Goal: Transaction & Acquisition: Purchase product/service

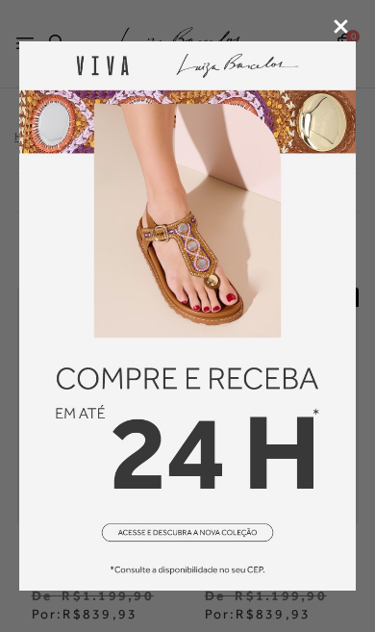
click at [342, 33] on icon at bounding box center [341, 26] width 14 height 14
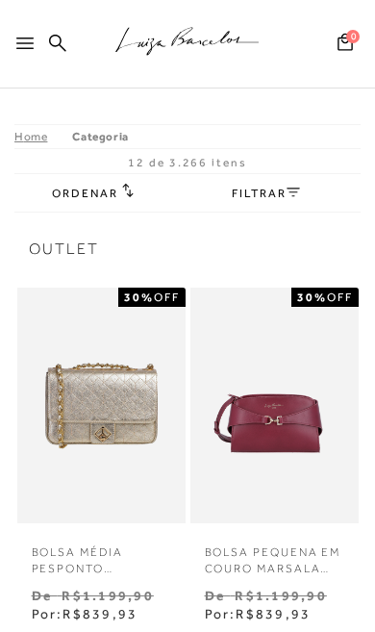
click at [108, 191] on span "Ordenar" at bounding box center [84, 193] width 65 height 13
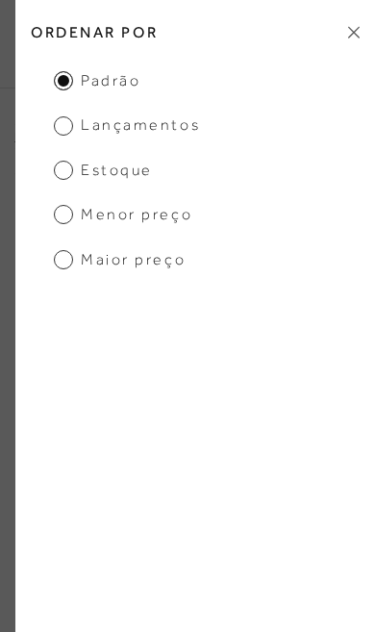
click at [156, 221] on span "Menor preço" at bounding box center [123, 214] width 138 height 21
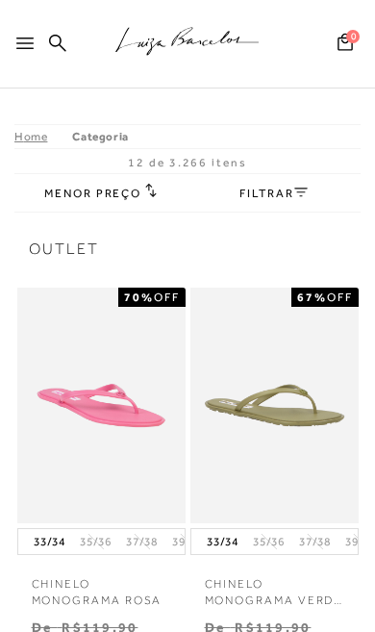
click at [285, 198] on link "FILTRAR" at bounding box center [272, 193] width 67 height 13
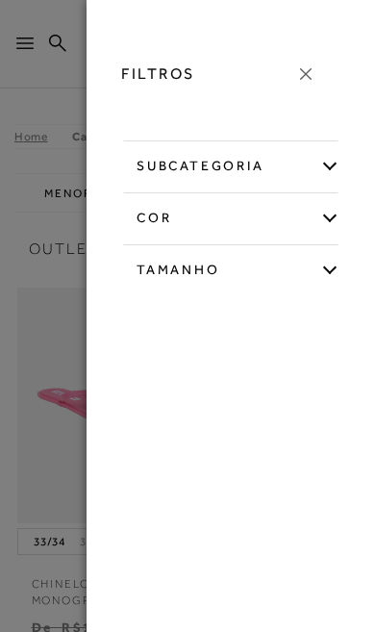
click at [308, 78] on icon at bounding box center [305, 73] width 21 height 21
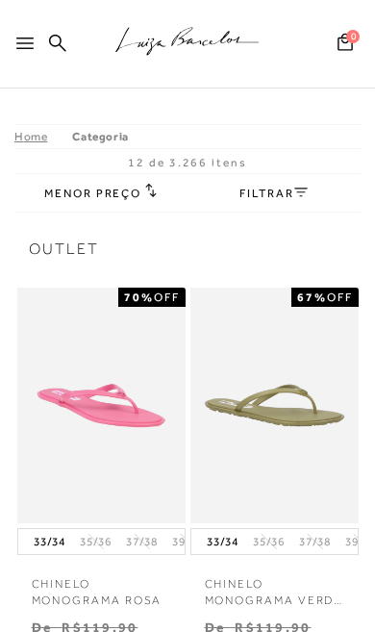
click at [100, 201] on h2 "Menor preço" at bounding box center [100, 192] width 113 height 19
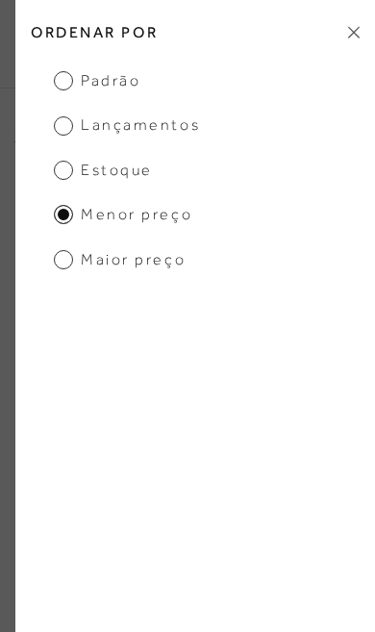
click at [154, 261] on span "Maior preço" at bounding box center [120, 259] width 132 height 21
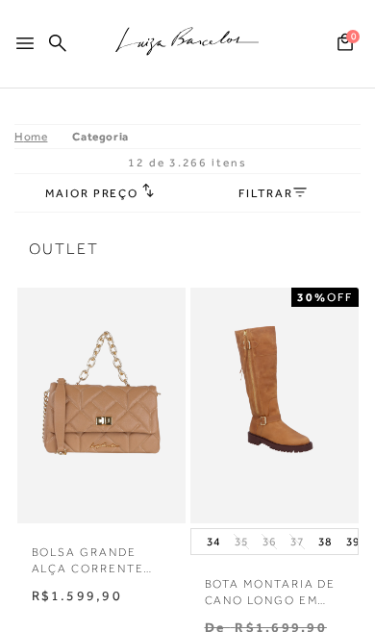
click at [291, 196] on link "FILTRAR" at bounding box center [272, 193] width 67 height 13
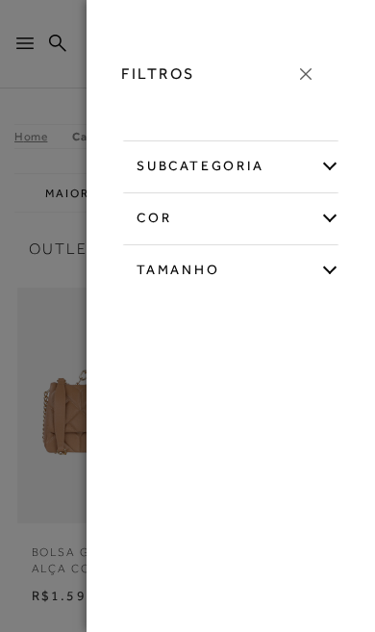
click at [319, 167] on div "subcategoria" at bounding box center [230, 162] width 217 height 45
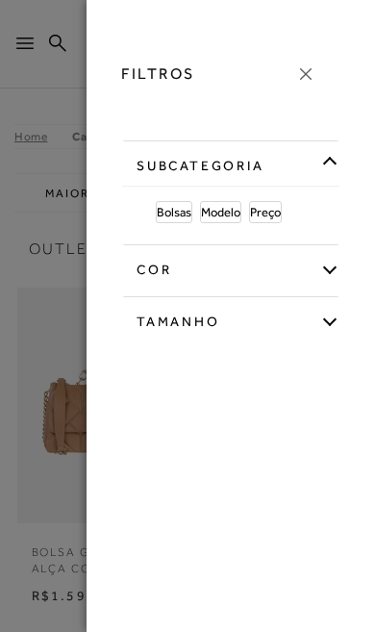
click at [177, 210] on span "Bolsas" at bounding box center [174, 212] width 35 height 14
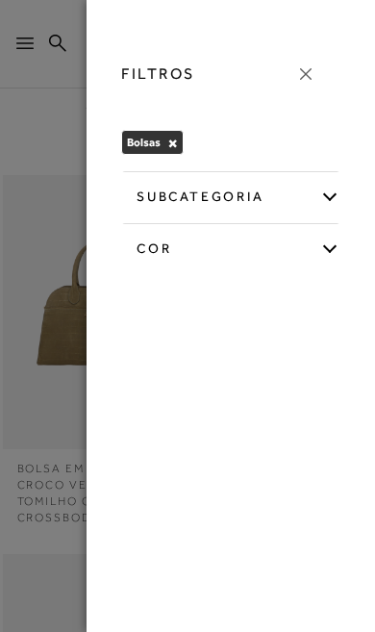
click at [318, 184] on div "subcategoria" at bounding box center [230, 193] width 217 height 45
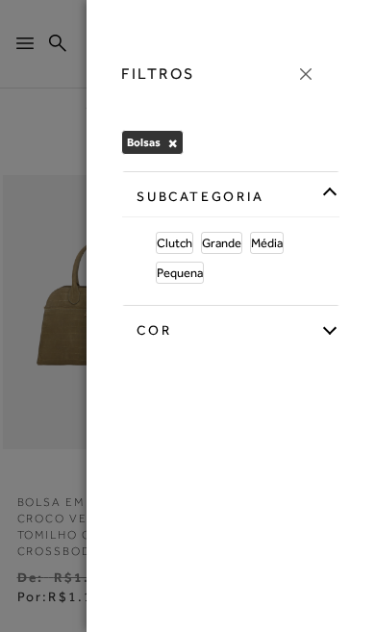
click at [184, 245] on span "Clutch" at bounding box center [175, 243] width 36 height 14
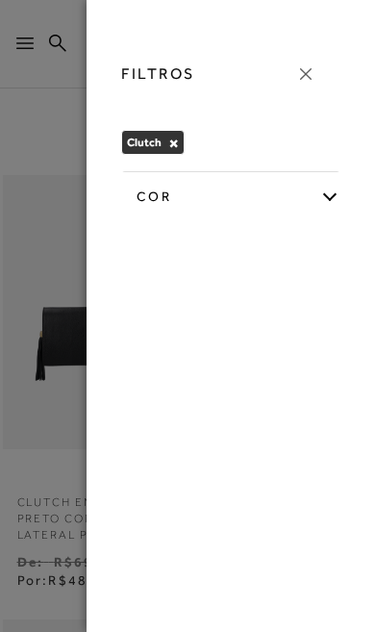
click at [63, 231] on div at bounding box center [187, 316] width 375 height 632
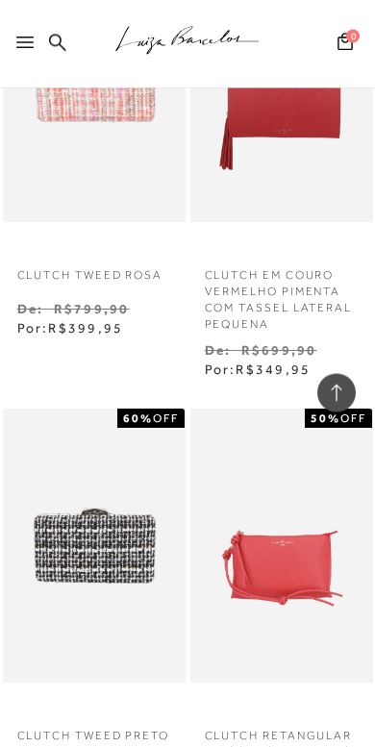
scroll to position [1543, 0]
click at [98, 504] on img at bounding box center [94, 546] width 179 height 268
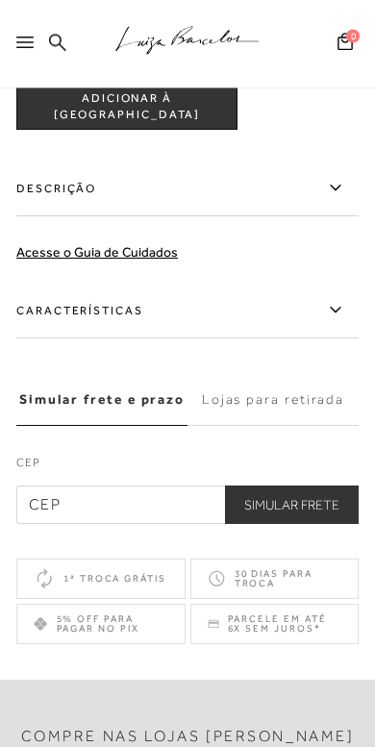
scroll to position [1070, 0]
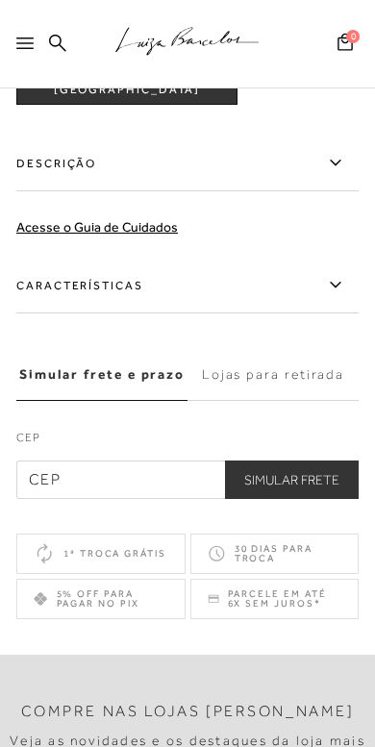
click at [283, 378] on label "Lojas para retirada" at bounding box center [273, 375] width 171 height 52
click at [0, 0] on input "Lojas para retirada" at bounding box center [0, 0] width 0 height 0
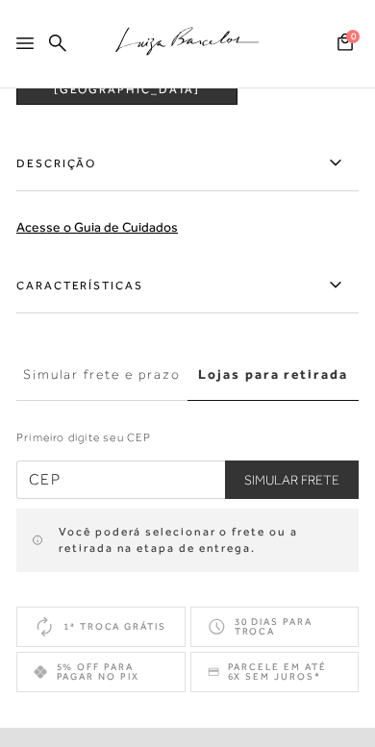
click at [164, 485] on input "text" at bounding box center [187, 480] width 342 height 38
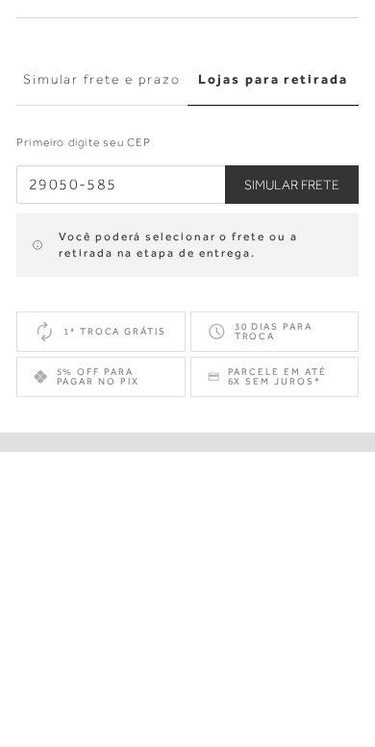
type input "29050-585"
click at [323, 461] on button "Simular Frete" at bounding box center [292, 480] width 134 height 38
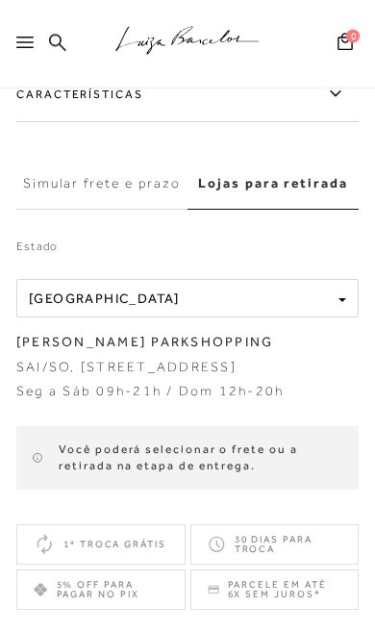
scroll to position [1257, 0]
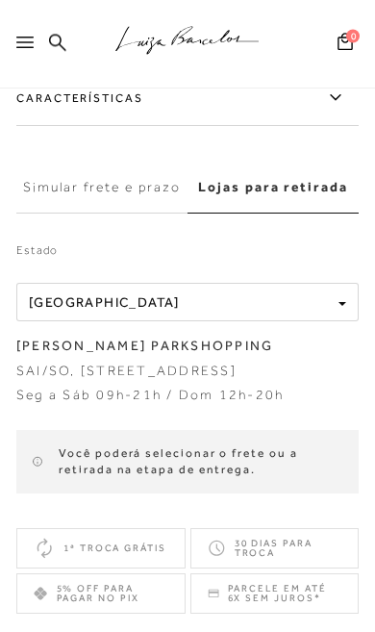
click at [309, 310] on div "Localidade [GEOGRAPHIC_DATA]" at bounding box center [180, 303] width 302 height 16
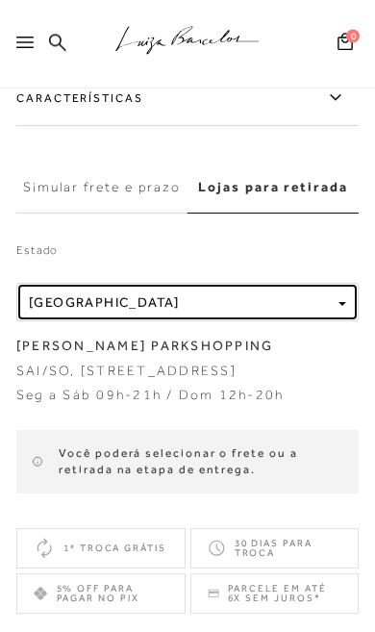
scroll to position [1258, 0]
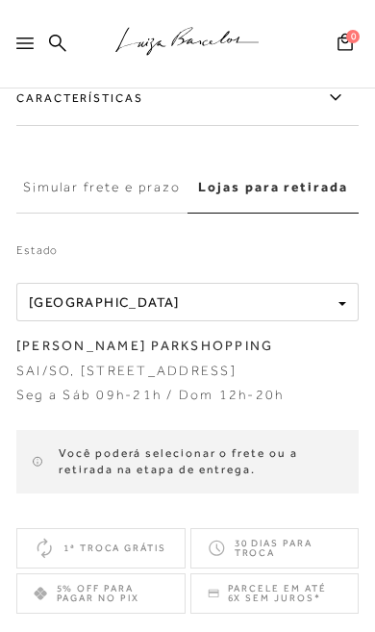
click at [276, 309] on div "Localidade [GEOGRAPHIC_DATA]" at bounding box center [180, 302] width 302 height 16
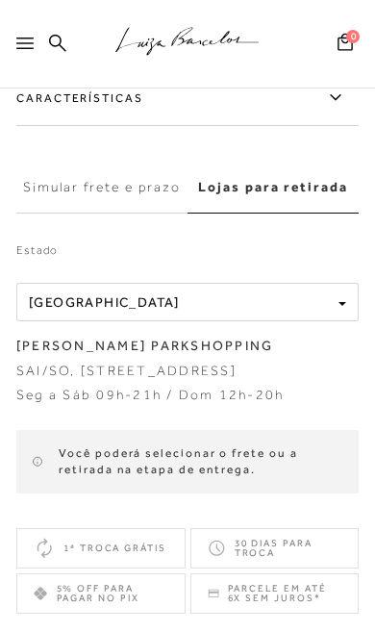
click at [126, 197] on label "Simular frete e prazo" at bounding box center [101, 188] width 171 height 52
click at [0, 0] on input "Simular frete e prazo" at bounding box center [0, 0] width 0 height 0
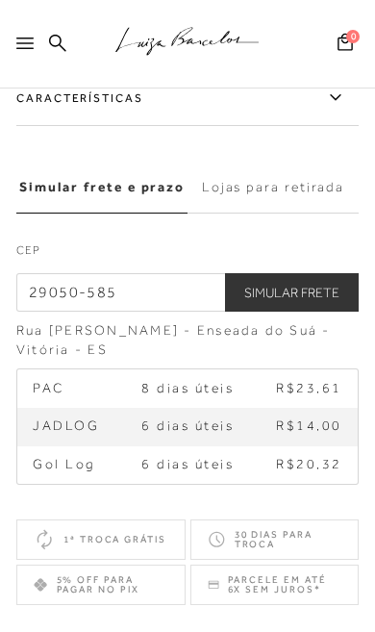
click at [309, 197] on label "Lojas para retirada" at bounding box center [273, 188] width 171 height 52
click at [0, 0] on input "Lojas para retirada" at bounding box center [0, 0] width 0 height 0
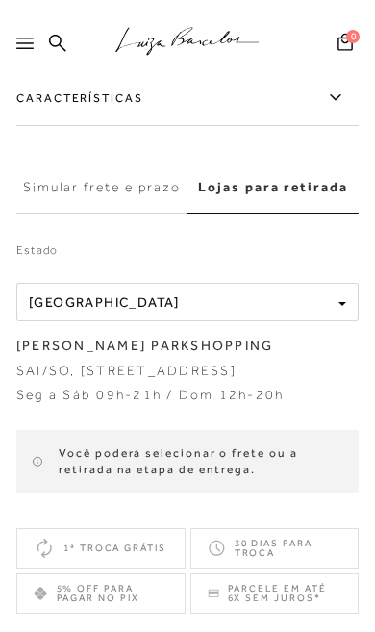
click at [138, 199] on label "Simular frete e prazo" at bounding box center [101, 188] width 171 height 52
click at [0, 0] on input "Simular frete e prazo" at bounding box center [0, 0] width 0 height 0
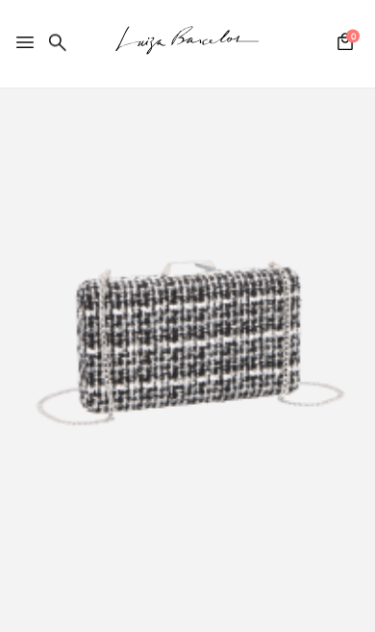
scroll to position [63, 0]
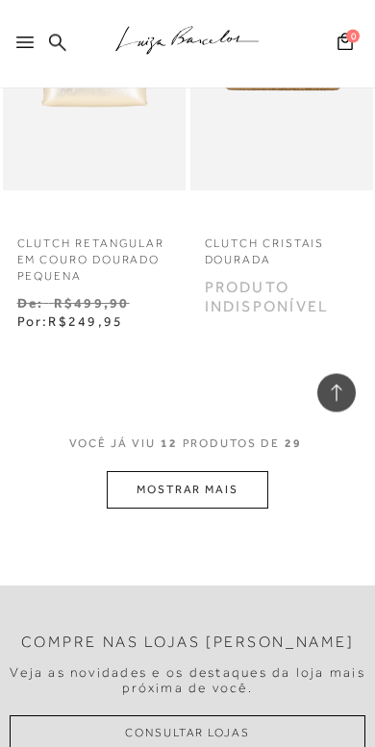
scroll to position [2479, 0]
click at [244, 471] on button "MOSTRAR MAIS" at bounding box center [188, 490] width 162 height 38
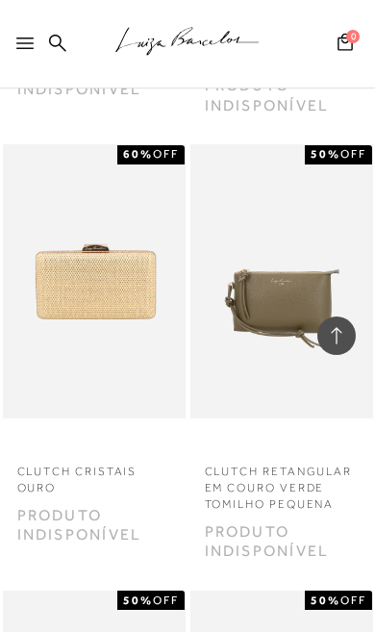
scroll to position [3567, 0]
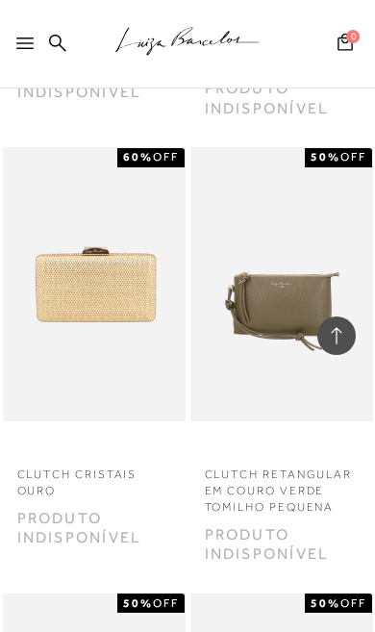
click at [97, 278] on img at bounding box center [94, 284] width 179 height 268
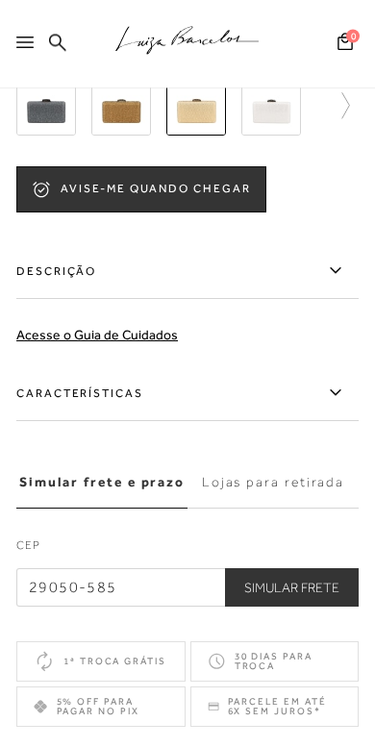
scroll to position [910, 0]
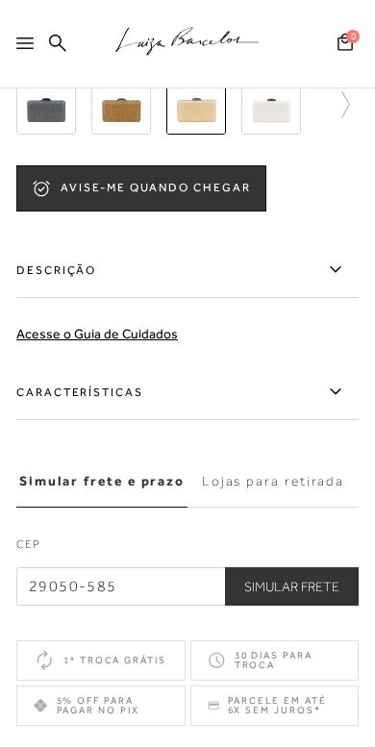
click at [253, 499] on label "Lojas para retirada" at bounding box center [273, 482] width 171 height 52
click at [0, 0] on input "Lojas para retirada" at bounding box center [0, 0] width 0 height 0
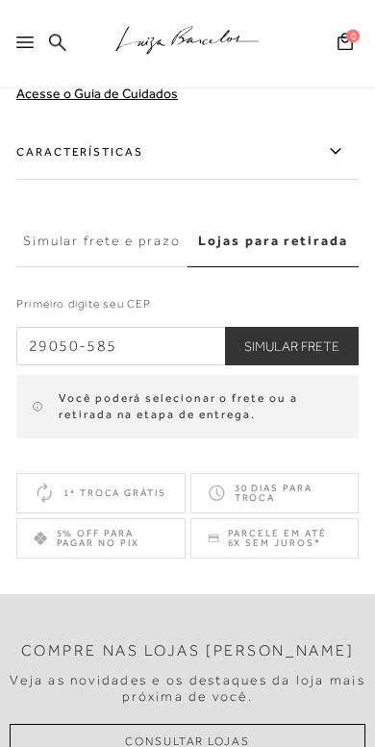
scroll to position [1150, 0]
click at [302, 360] on button "Simular Frete" at bounding box center [292, 346] width 134 height 38
click at [306, 357] on button "Simular Frete" at bounding box center [292, 346] width 134 height 38
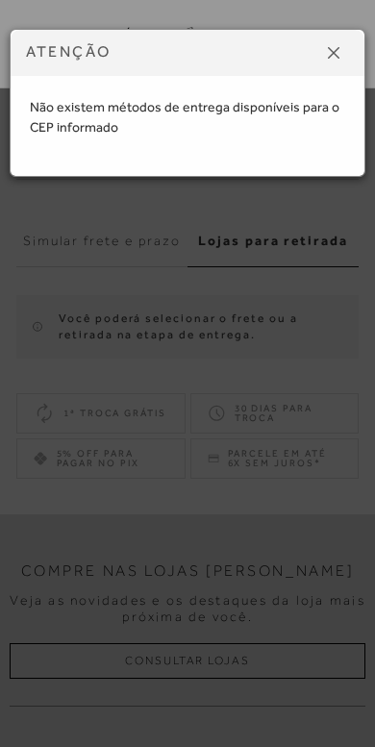
click at [353, 38] on div "ATENÇÃO" at bounding box center [188, 53] width 354 height 46
click at [352, 38] on div "ATENÇÃO" at bounding box center [188, 53] width 354 height 46
click at [338, 53] on img at bounding box center [334, 53] width 12 height 12
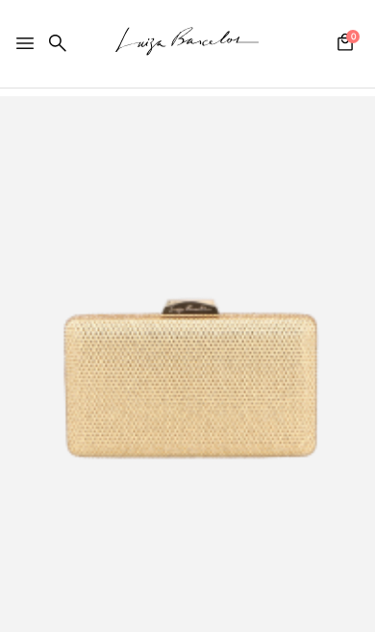
scroll to position [0, 0]
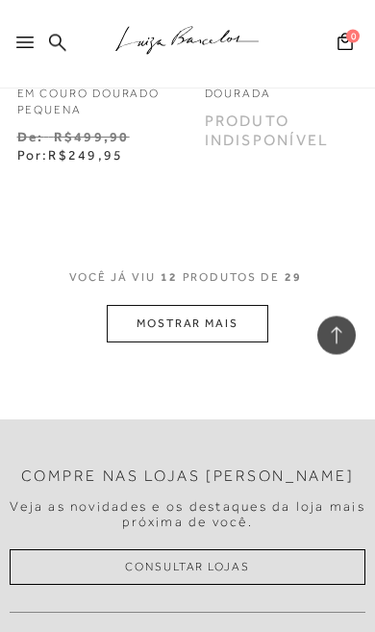
click at [228, 306] on button "MOSTRAR MAIS" at bounding box center [188, 325] width 162 height 38
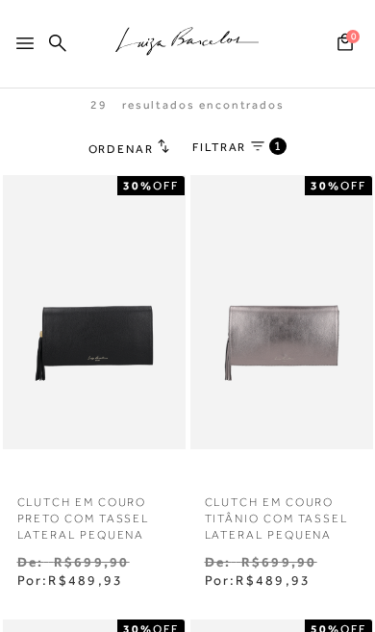
click at [263, 139] on link "FILTRAR 1" at bounding box center [239, 148] width 94 height 21
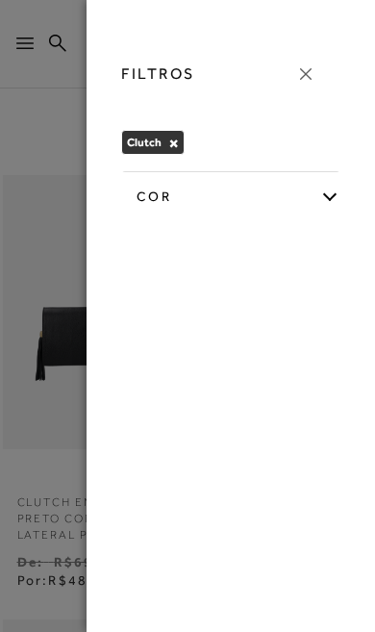
click at [177, 150] on button "×" at bounding box center [173, 143] width 11 height 13
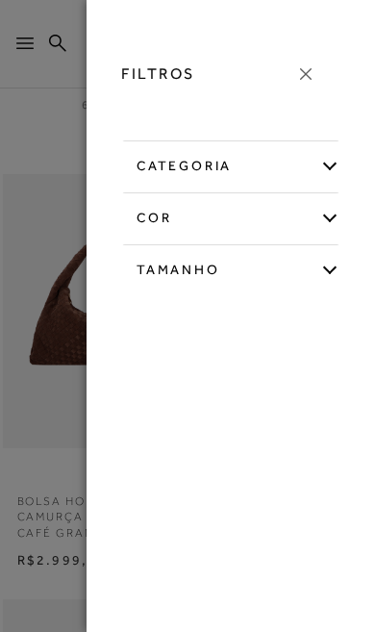
click at [331, 157] on div "categoria" at bounding box center [230, 162] width 217 height 45
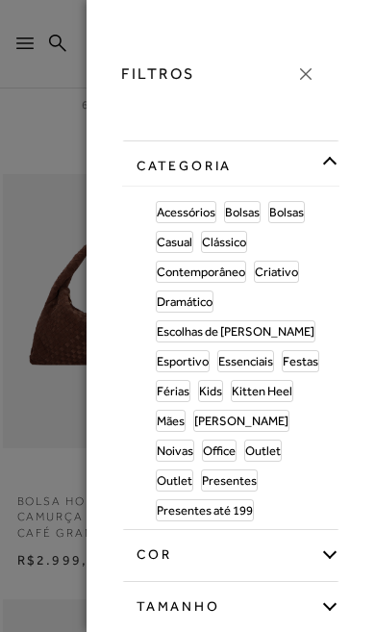
click at [249, 221] on link "Bolsas" at bounding box center [242, 212] width 35 height 20
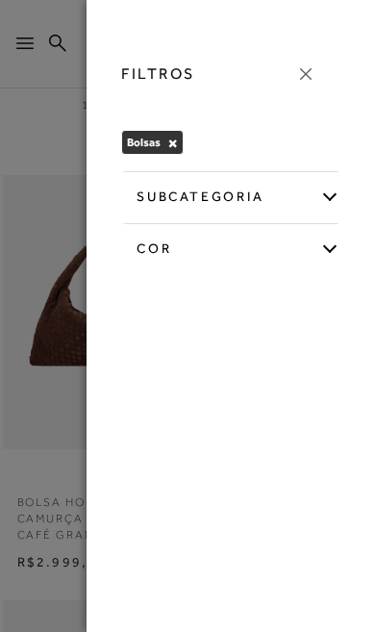
click at [322, 202] on div "subcategoria" at bounding box center [230, 193] width 217 height 45
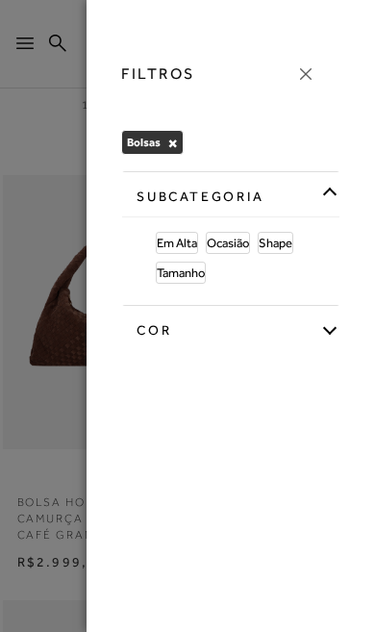
click at [190, 275] on span "Tamanho" at bounding box center [181, 272] width 48 height 14
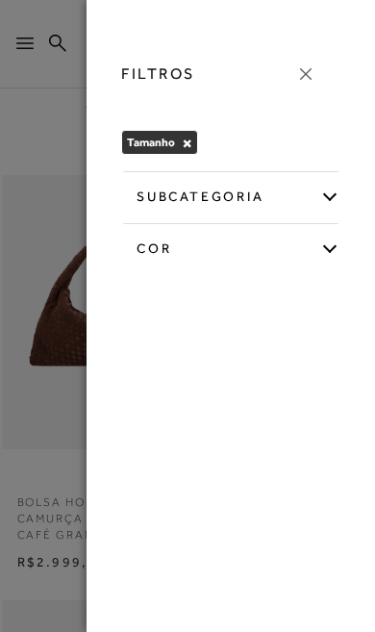
click at [332, 198] on div "subcategoria" at bounding box center [230, 193] width 217 height 45
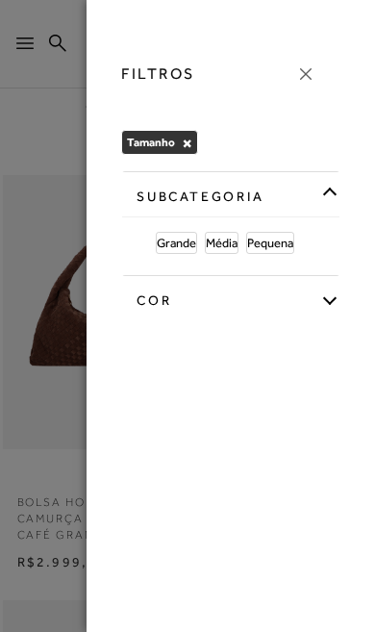
click at [281, 244] on span "Pequena" at bounding box center [270, 243] width 46 height 14
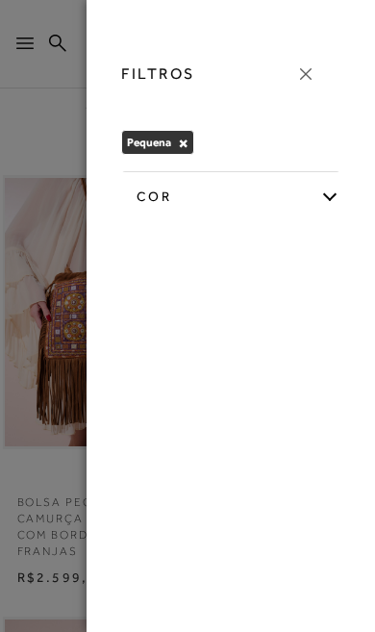
click at [36, 200] on div at bounding box center [187, 316] width 375 height 632
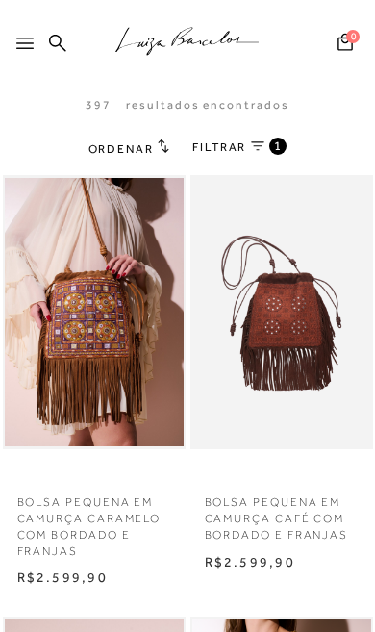
click at [267, 150] on link "FILTRAR 1" at bounding box center [239, 148] width 94 height 21
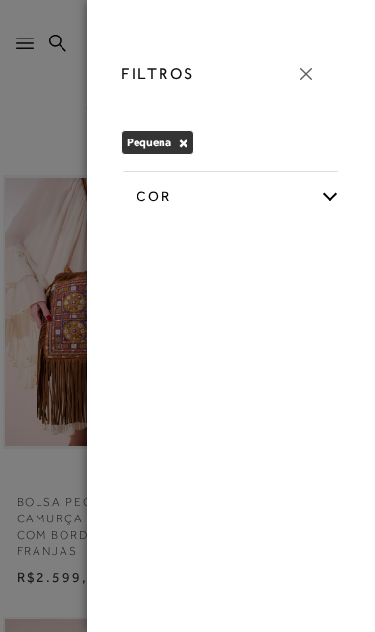
click at [324, 203] on div "cor" at bounding box center [230, 193] width 217 height 45
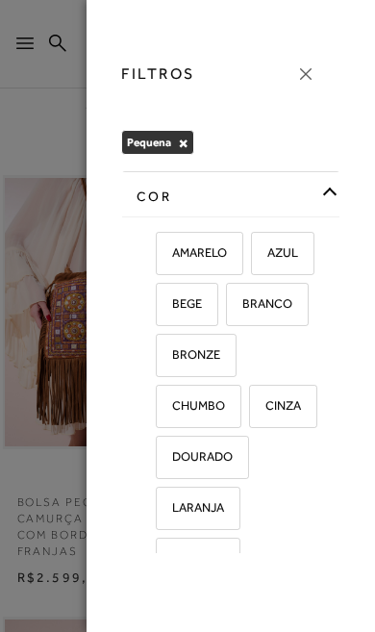
click at [41, 191] on div at bounding box center [187, 316] width 375 height 632
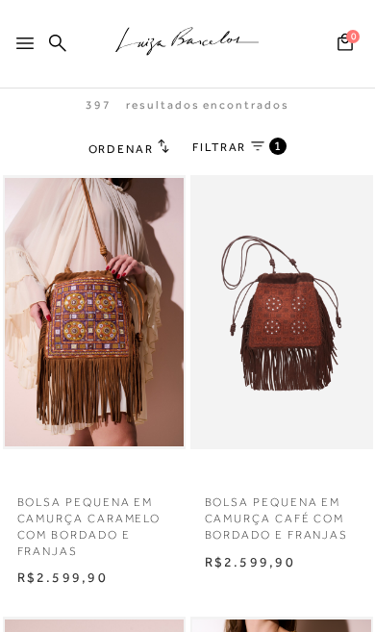
click at [257, 146] on icon at bounding box center [257, 146] width 13 height 10
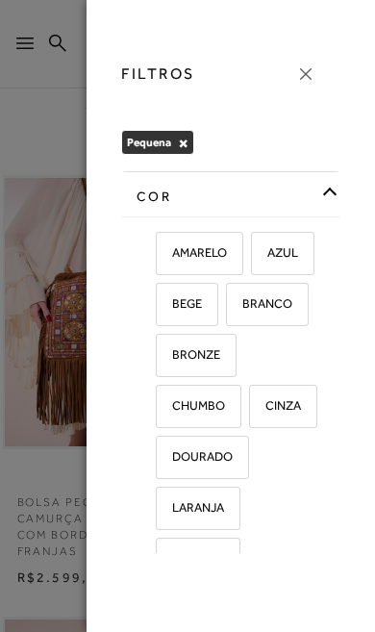
click at [34, 199] on div at bounding box center [187, 316] width 375 height 632
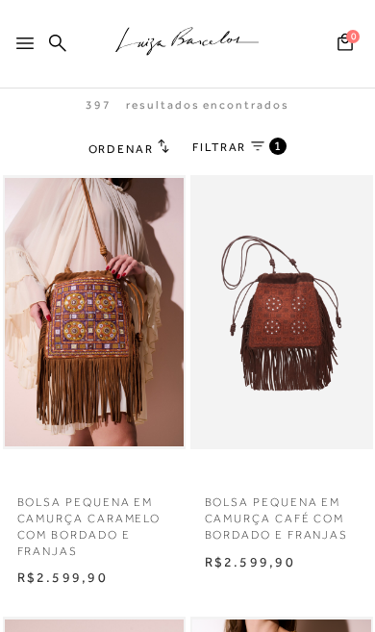
click at [129, 154] on span "Ordenar" at bounding box center [120, 148] width 65 height 13
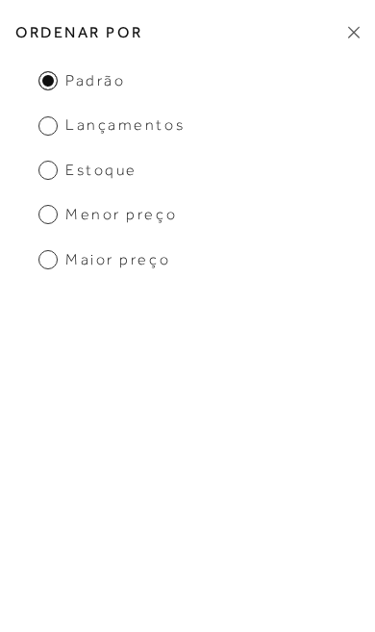
click at [38, 216] on span "Menor Preço" at bounding box center [107, 214] width 138 height 21
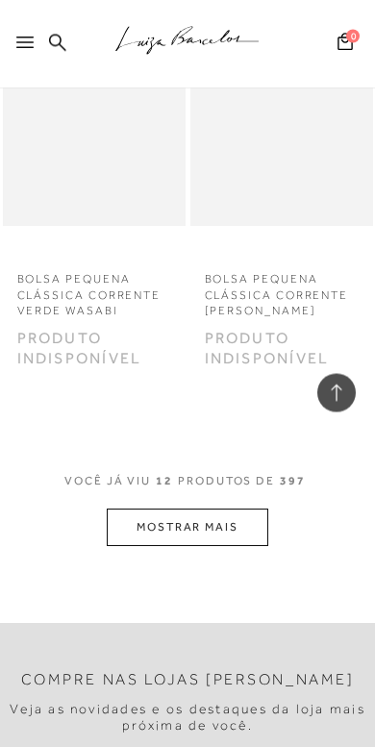
scroll to position [2417, 0]
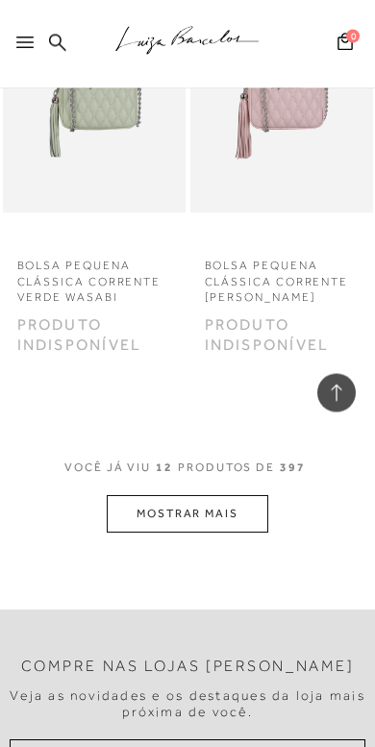
click at [224, 496] on button "MOSTRAR MAIS" at bounding box center [188, 515] width 162 height 38
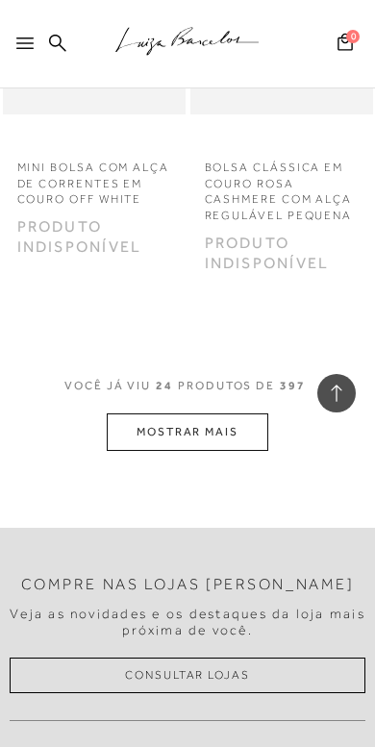
scroll to position [5292, 0]
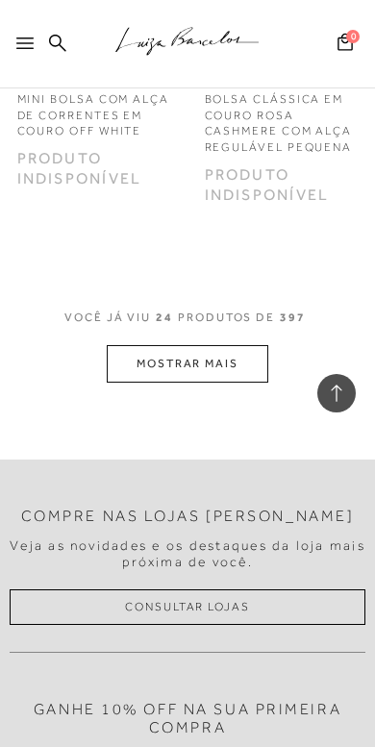
click at [259, 345] on button "MOSTRAR MAIS" at bounding box center [188, 364] width 162 height 38
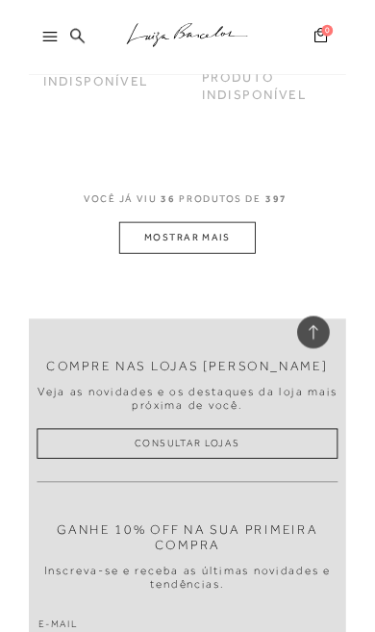
scroll to position [8064, 0]
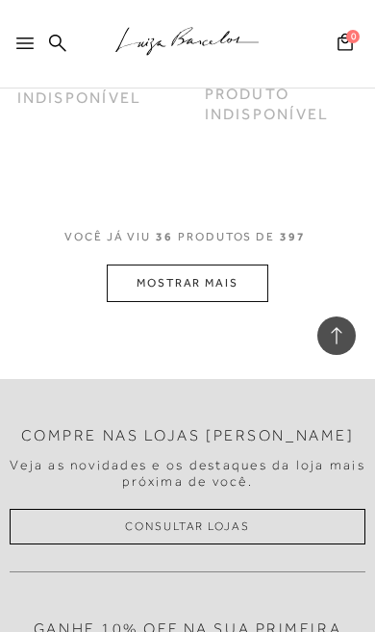
click at [239, 264] on button "MOSTRAR MAIS" at bounding box center [188, 283] width 162 height 38
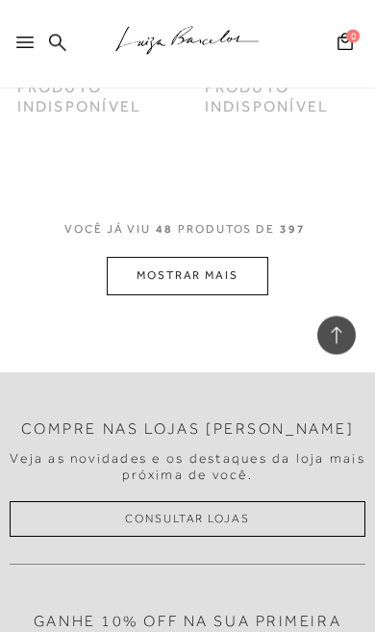
click at [234, 258] on button "MOSTRAR MAIS" at bounding box center [188, 277] width 162 height 38
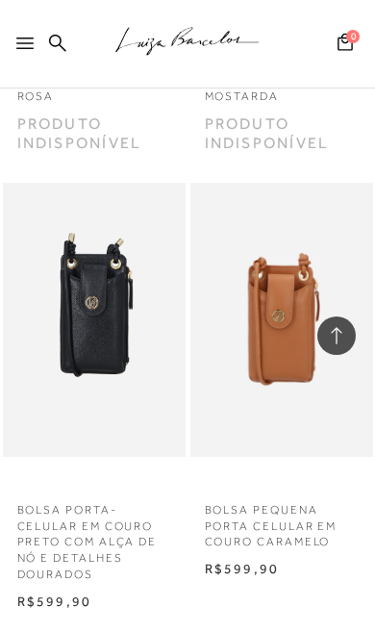
scroll to position [12339, 0]
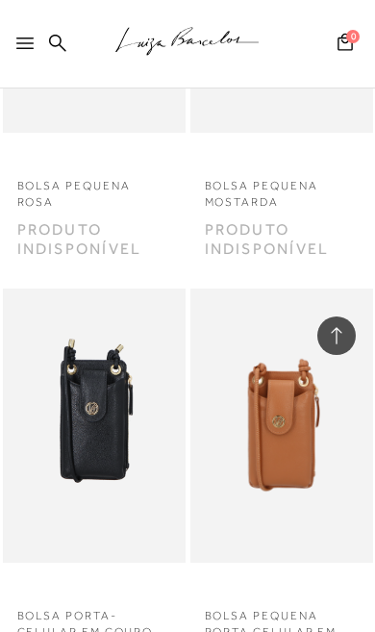
click at [36, 49] on div at bounding box center [28, 49] width 25 height 29
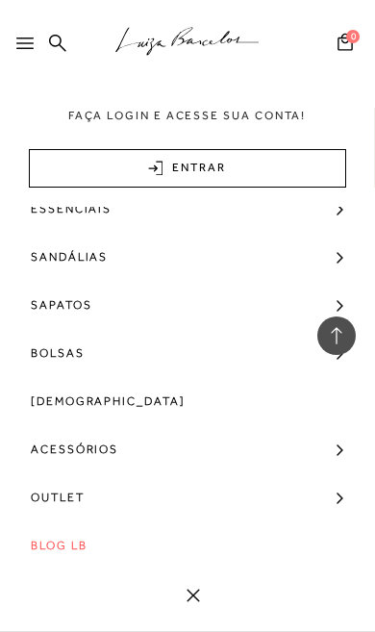
scroll to position [70, 0]
click at [75, 490] on span "Outlet" at bounding box center [58, 497] width 54 height 48
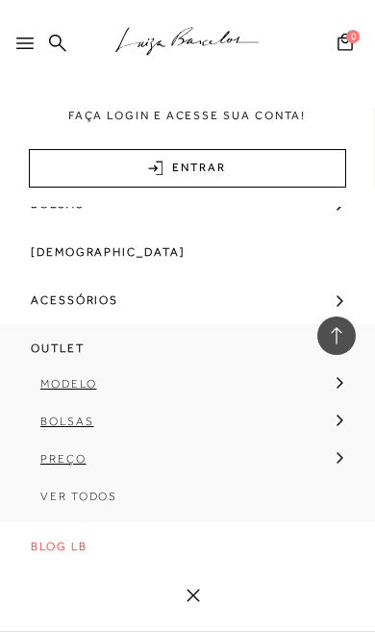
scroll to position [223, 0]
click at [85, 421] on span "Bolsas" at bounding box center [67, 420] width 54 height 13
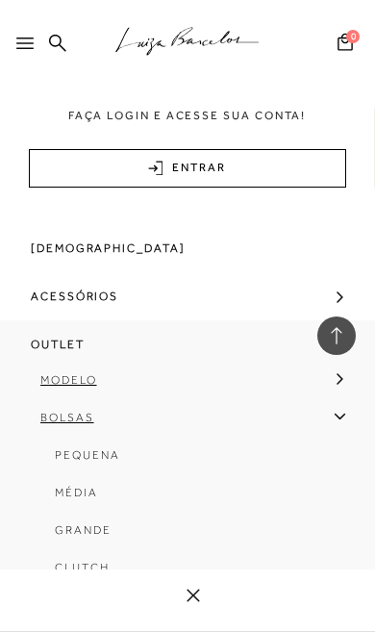
click at [112, 457] on span "Pequena" at bounding box center [87, 454] width 64 height 13
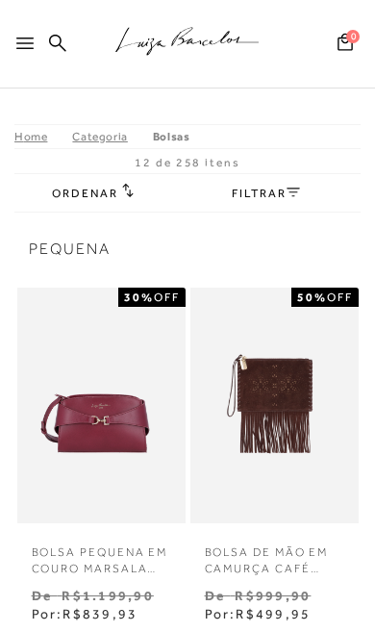
click at [119, 192] on h2 "Ordenar" at bounding box center [92, 192] width 81 height 19
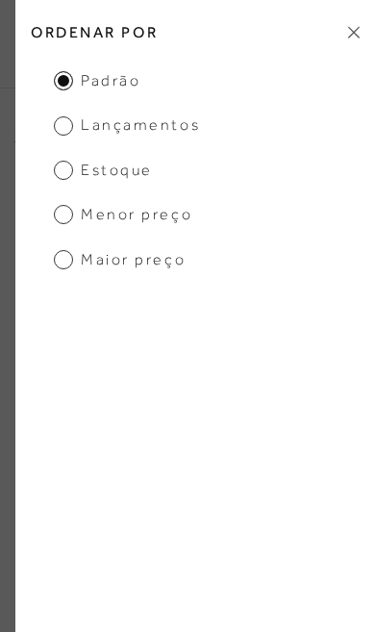
click at [158, 264] on span "Maior preço" at bounding box center [120, 259] width 132 height 21
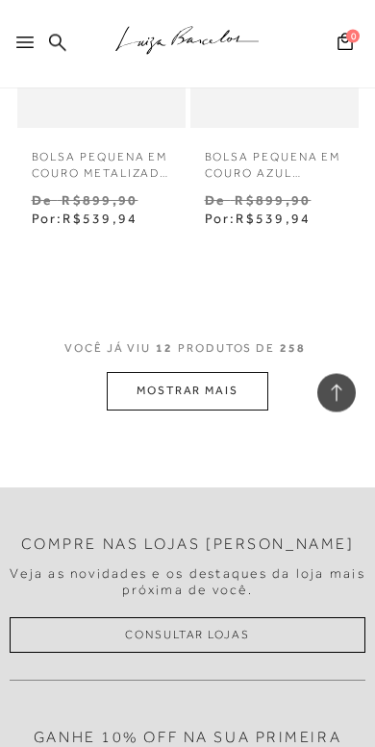
scroll to position [2246, 0]
click at [221, 380] on button "MOSTRAR MAIS" at bounding box center [188, 391] width 162 height 38
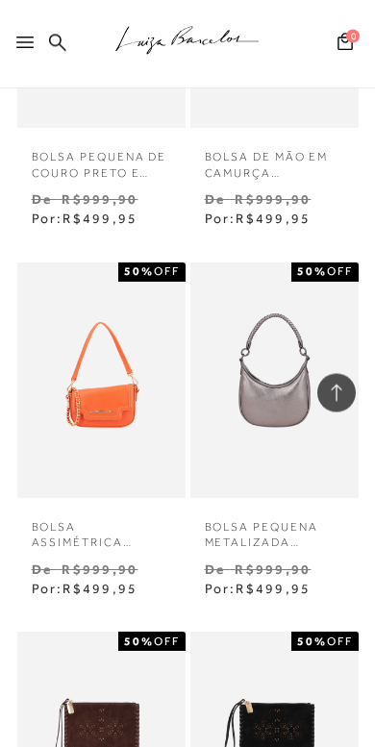
scroll to position [2986, 0]
click at [265, 376] on img at bounding box center [274, 381] width 164 height 236
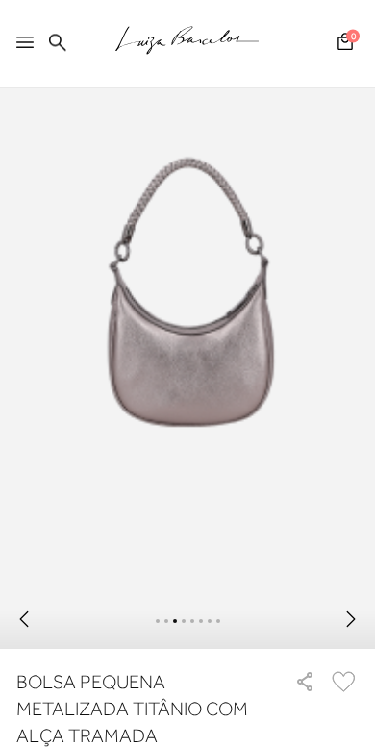
scroll to position [113, 0]
click at [355, 629] on icon at bounding box center [350, 619] width 19 height 19
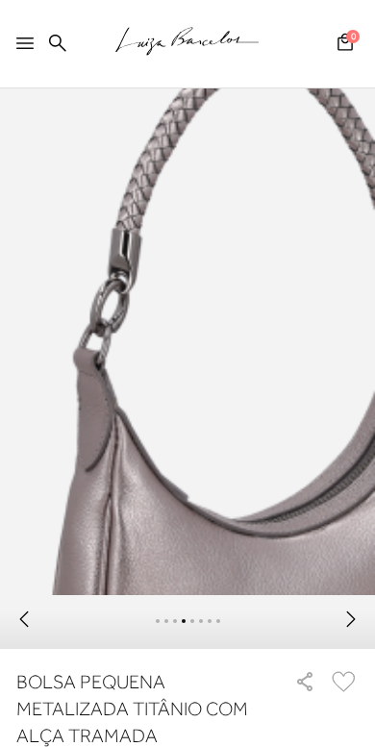
click at [360, 628] on icon at bounding box center [350, 619] width 19 height 19
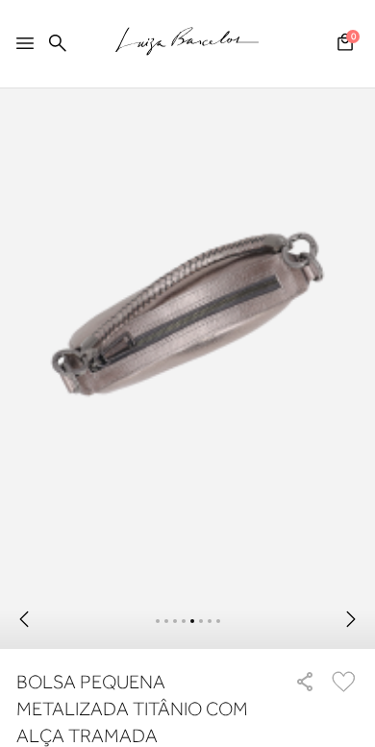
click at [352, 624] on icon at bounding box center [350, 619] width 19 height 19
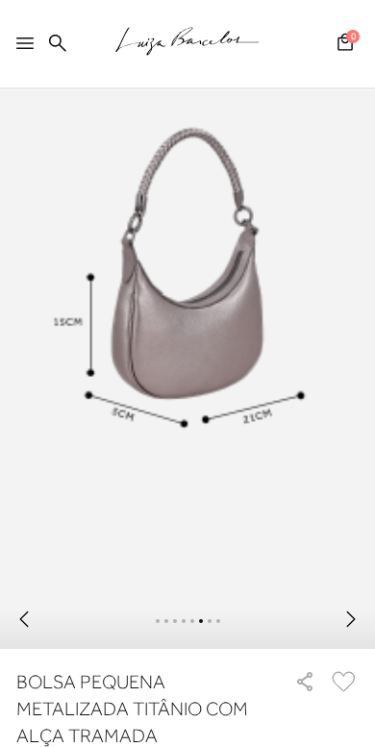
click at [345, 623] on icon at bounding box center [350, 619] width 19 height 19
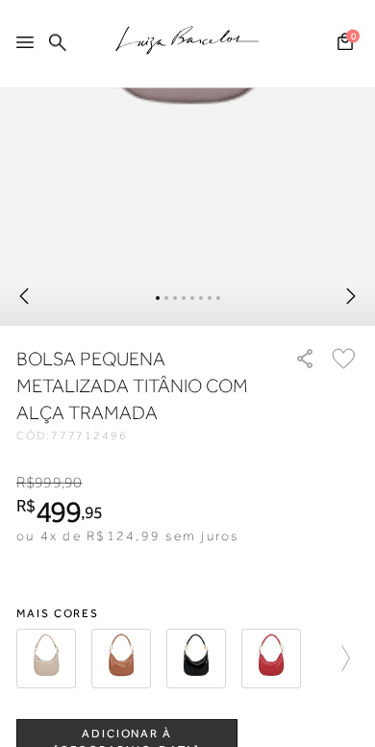
scroll to position [438, 0]
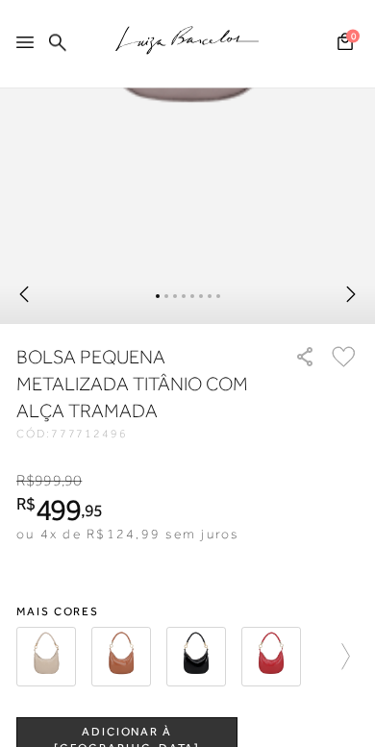
click at [354, 631] on link at bounding box center [337, 657] width 46 height 71
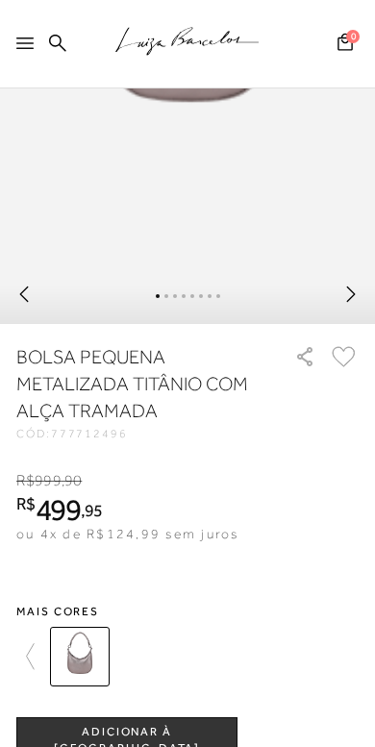
click at [359, 304] on icon at bounding box center [350, 294] width 19 height 19
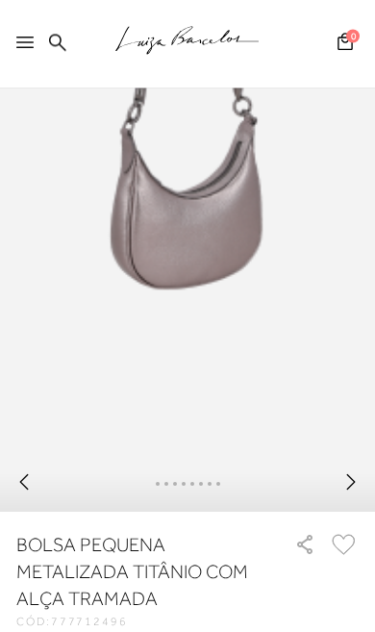
scroll to position [239, 0]
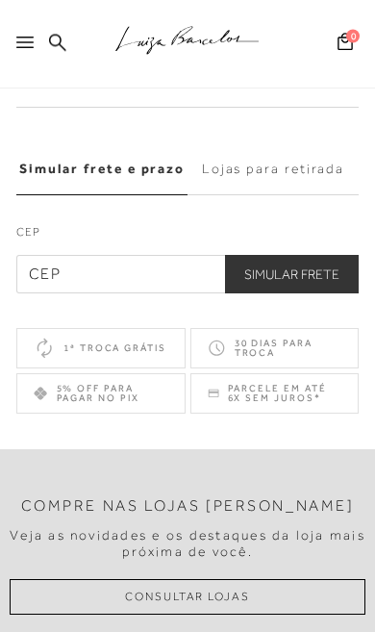
click at [293, 179] on label "Lojas para retirada" at bounding box center [273, 170] width 171 height 52
click at [0, 0] on input "Lojas para retirada" at bounding box center [0, 0] width 0 height 0
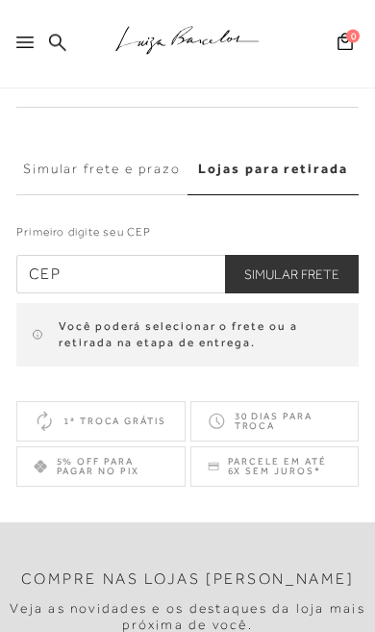
scroll to position [1303, 0]
click at [179, 284] on input "text" at bounding box center [187, 274] width 342 height 38
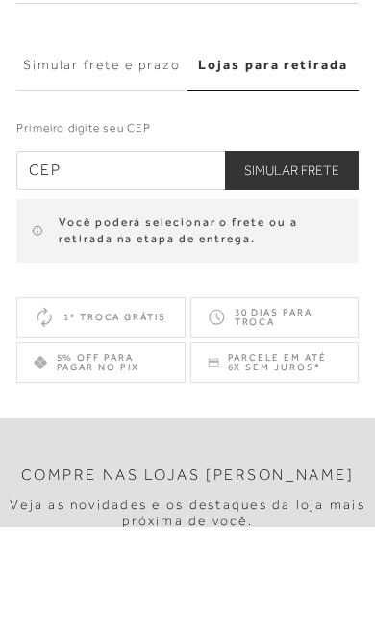
type input "3"
type input "29050-585"
click at [338, 256] on button "Simular Frete" at bounding box center [292, 275] width 134 height 38
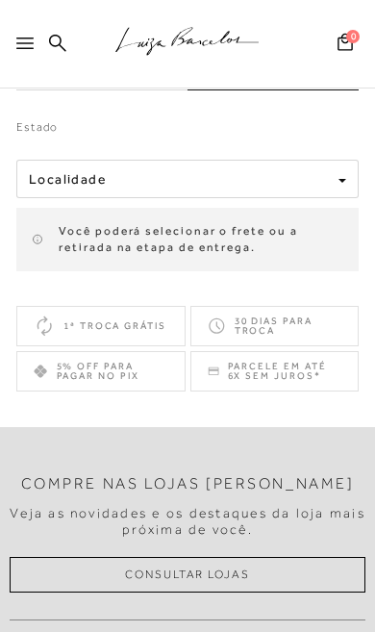
click at [322, 196] on button "Localidade" at bounding box center [187, 179] width 342 height 38
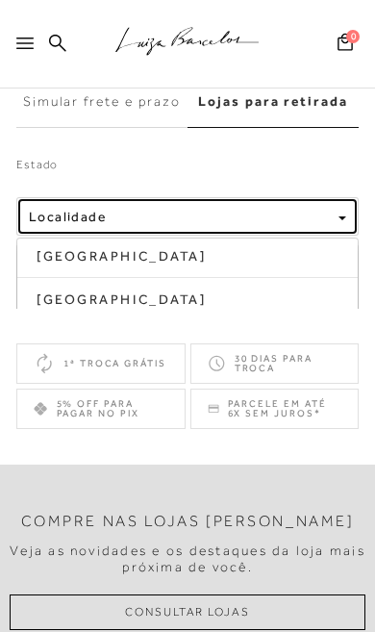
scroll to position [1370, 0]
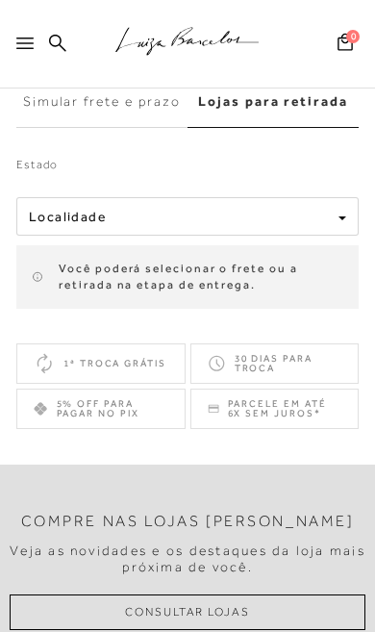
click at [340, 225] on div "button" at bounding box center [343, 217] width 8 height 16
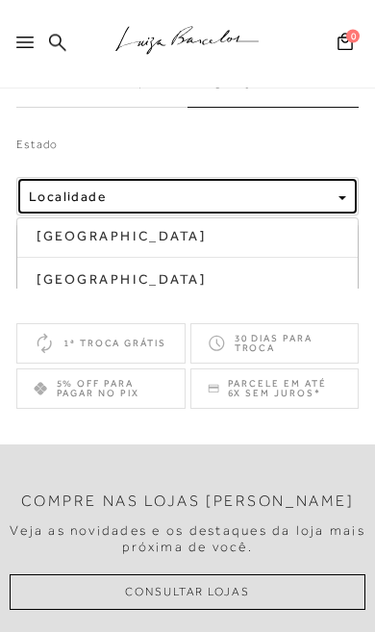
scroll to position [1388, 0]
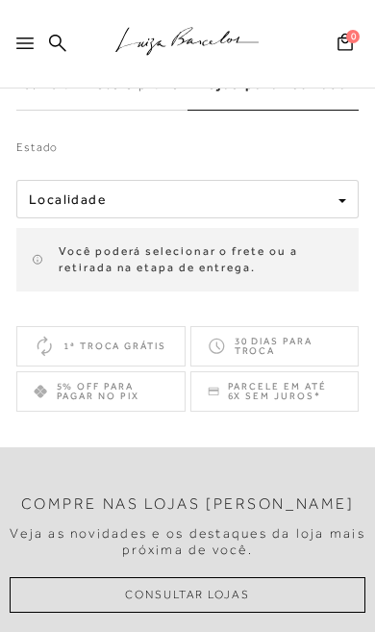
click at [140, 95] on label "Simular frete e prazo" at bounding box center [101, 85] width 171 height 52
click at [0, 0] on input "Simular frete e prazo" at bounding box center [0, 0] width 0 height 0
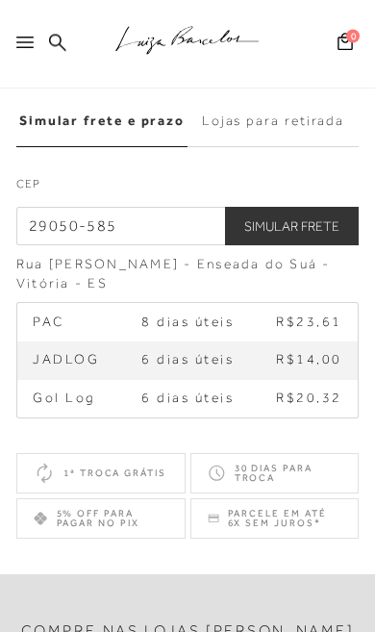
scroll to position [1300, 0]
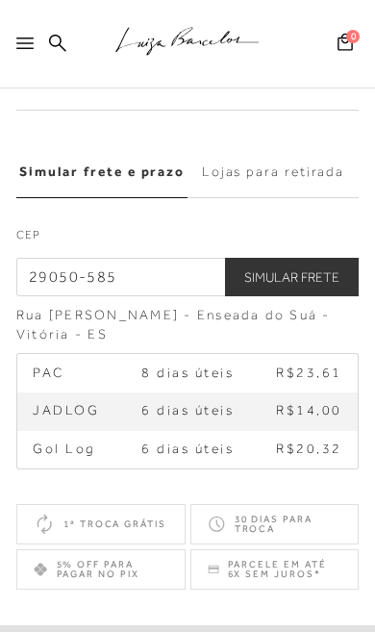
click at [318, 182] on label "Lojas para retirada" at bounding box center [273, 172] width 171 height 52
click at [0, 0] on input "Lojas para retirada" at bounding box center [0, 0] width 0 height 0
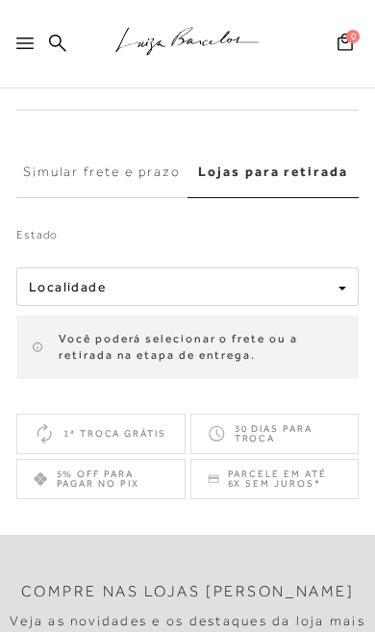
click at [332, 300] on button "Localidade" at bounding box center [187, 286] width 342 height 38
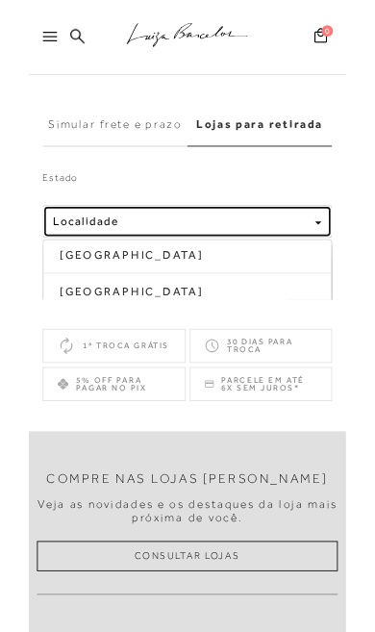
scroll to position [1324, 0]
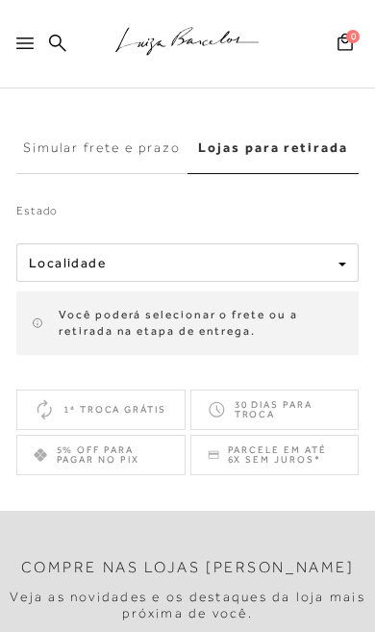
click at [296, 266] on div "Localidade" at bounding box center [180, 263] width 302 height 16
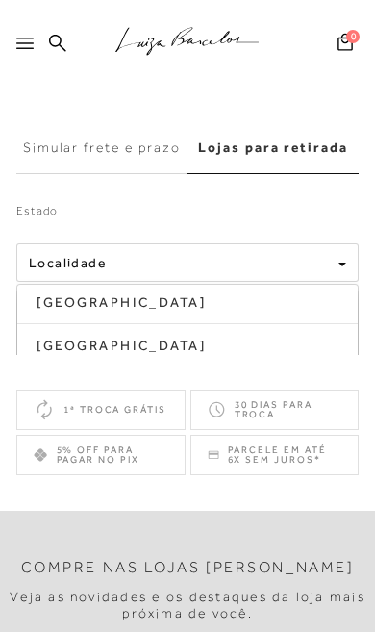
click at [268, 295] on link "[GEOGRAPHIC_DATA]" at bounding box center [187, 301] width 340 height 25
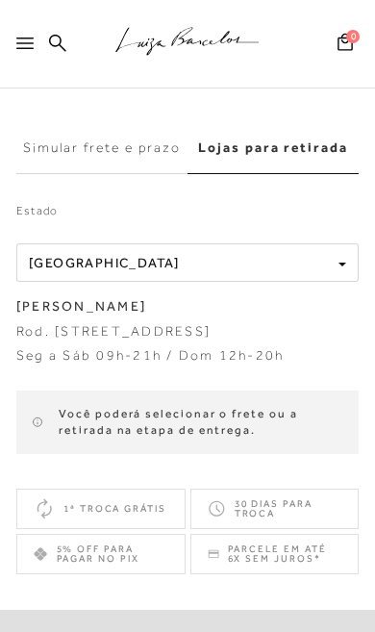
click at [286, 271] on div "Localidade Paraná" at bounding box center [180, 263] width 302 height 16
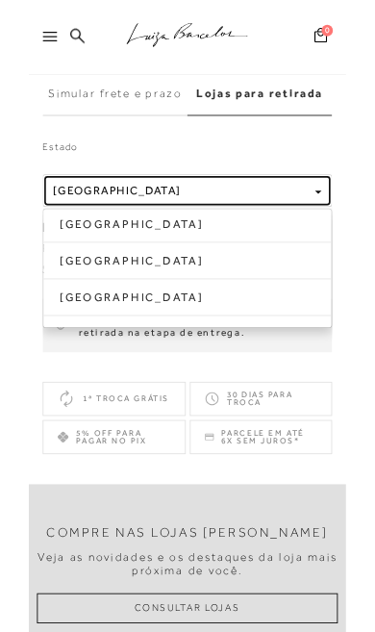
scroll to position [1360, 0]
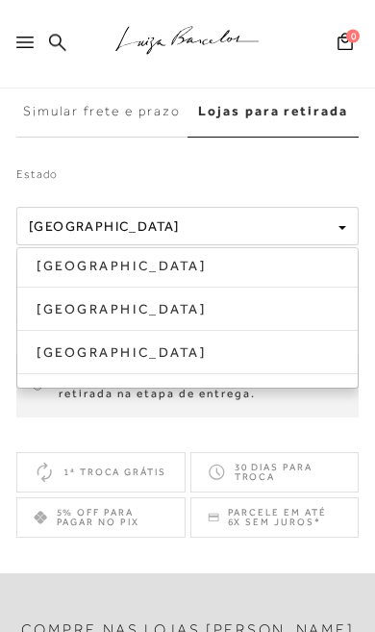
click at [289, 354] on link "[GEOGRAPHIC_DATA]" at bounding box center [187, 352] width 340 height 25
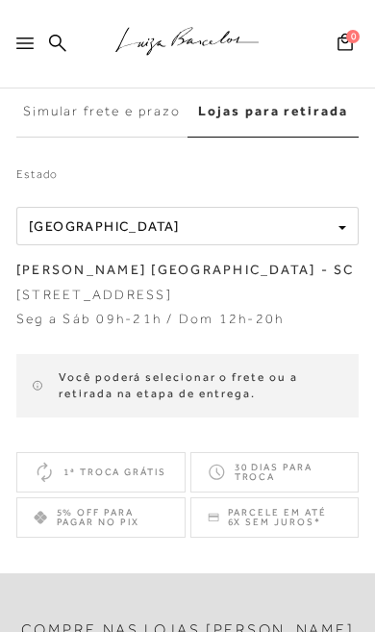
click at [317, 235] on div "Localidade Santa Catarina" at bounding box center [180, 226] width 302 height 16
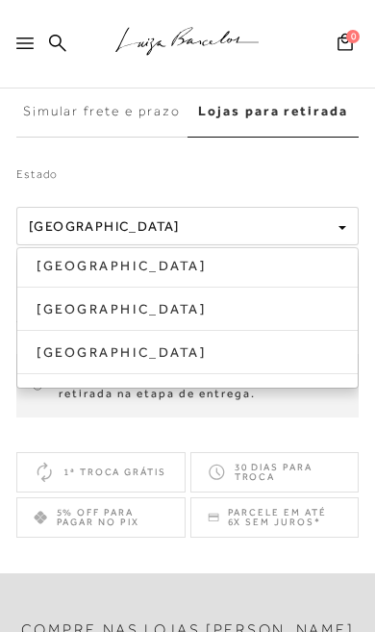
click at [234, 388] on ul "Paraná Rio de Janeiro Santa Catarina" at bounding box center [187, 317] width 342 height 141
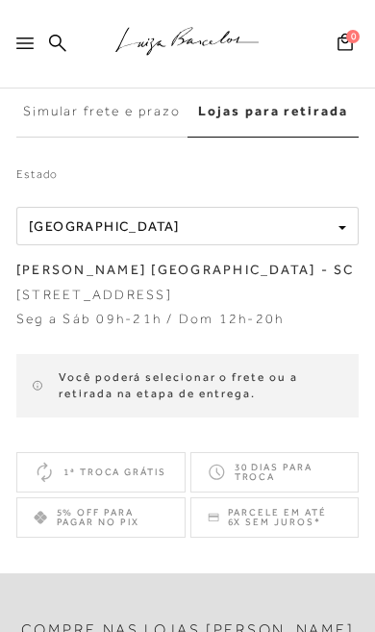
click at [314, 224] on div "Localidade Santa Catarina" at bounding box center [180, 226] width 302 height 16
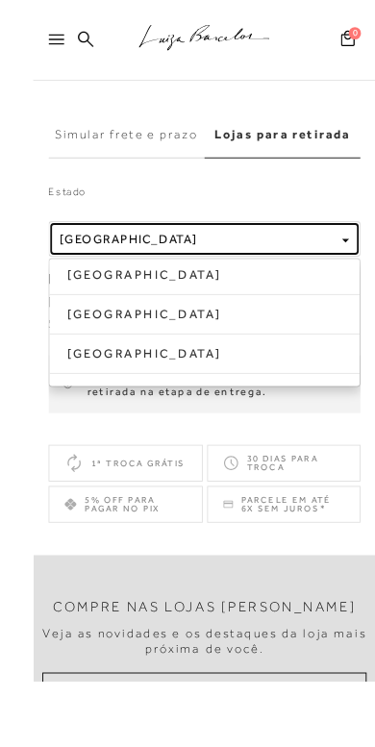
scroll to position [1376, 0]
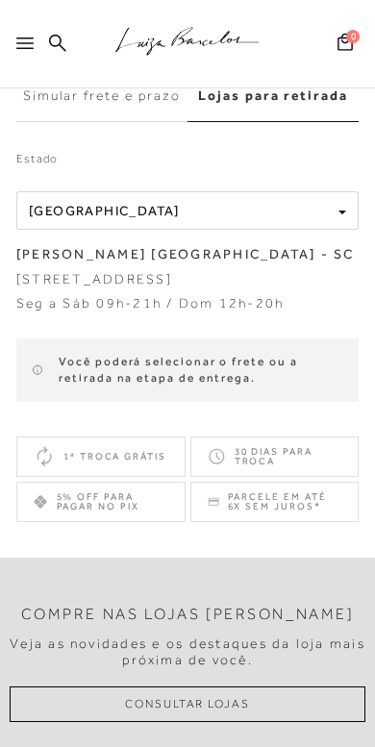
click at [345, 214] on span "button" at bounding box center [343, 213] width 8 height 4
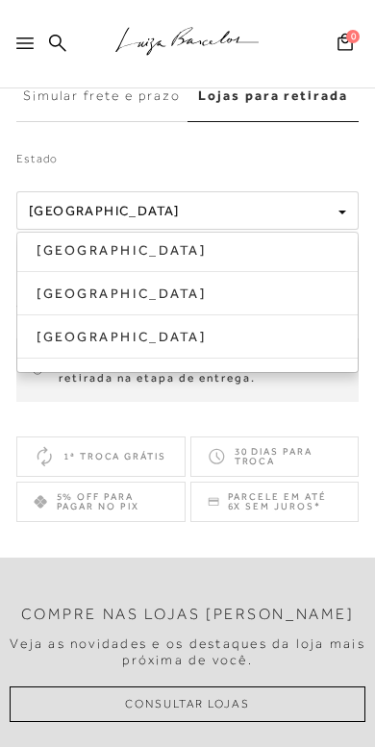
click at [237, 349] on link "[GEOGRAPHIC_DATA]" at bounding box center [187, 336] width 340 height 25
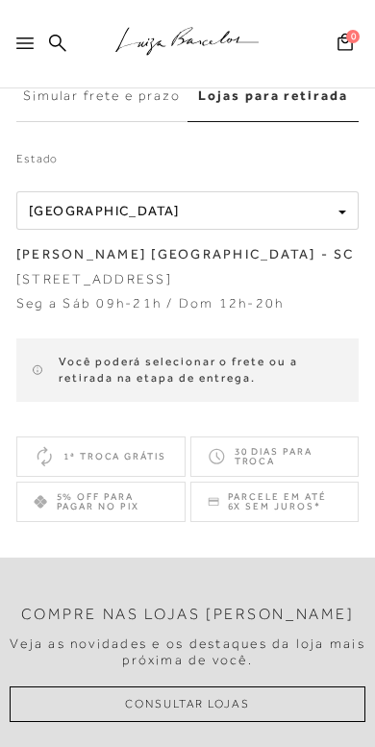
click at [333, 216] on button "Localidade Santa Catarina" at bounding box center [187, 210] width 342 height 38
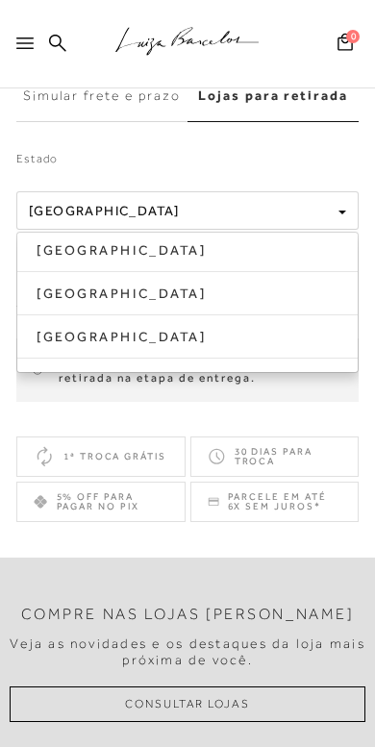
click at [317, 249] on link "[GEOGRAPHIC_DATA]" at bounding box center [187, 250] width 340 height 25
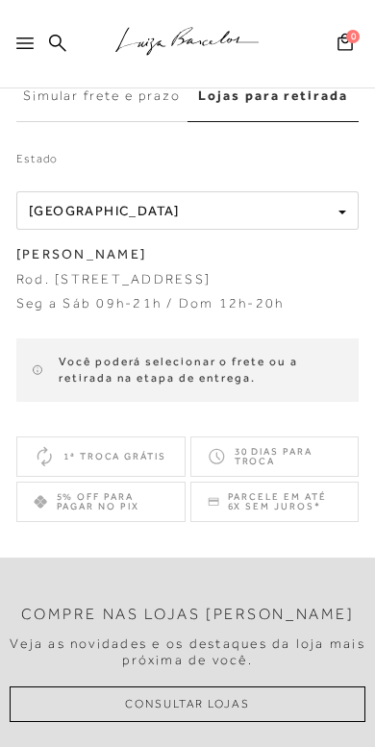
click at [337, 218] on button "Localidade Paraná" at bounding box center [187, 210] width 342 height 38
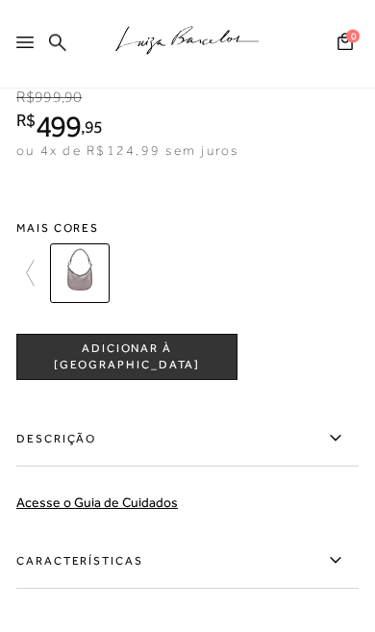
scroll to position [816, 0]
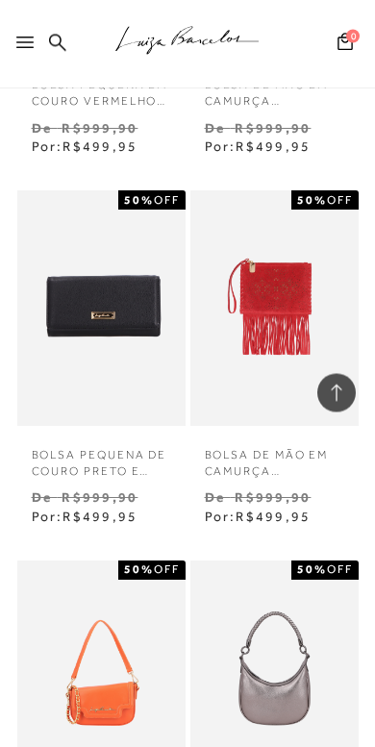
scroll to position [2688, 0]
click at [347, 275] on img at bounding box center [274, 308] width 164 height 236
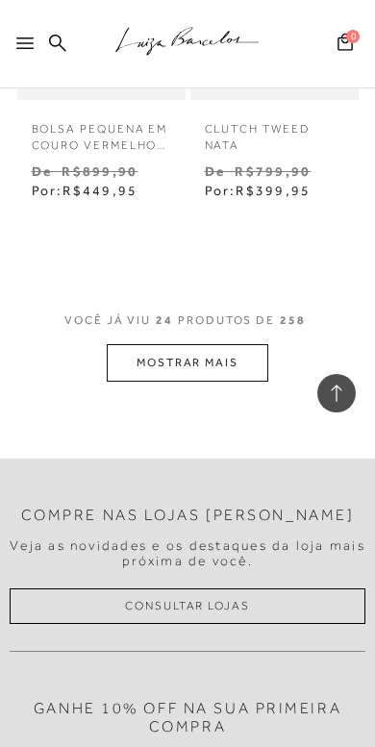
scroll to position [4516, 0]
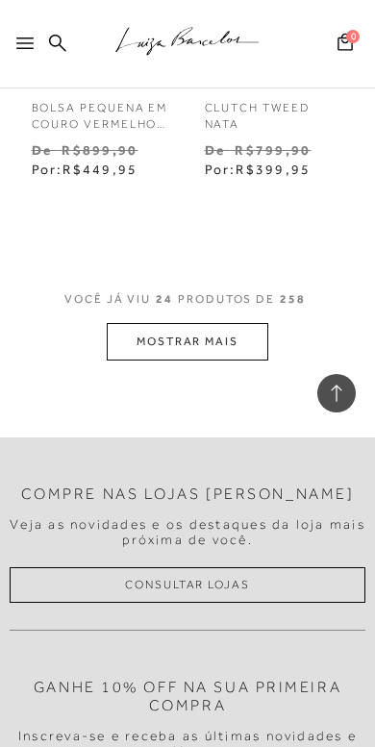
click at [206, 323] on button "MOSTRAR MAIS" at bounding box center [188, 342] width 162 height 38
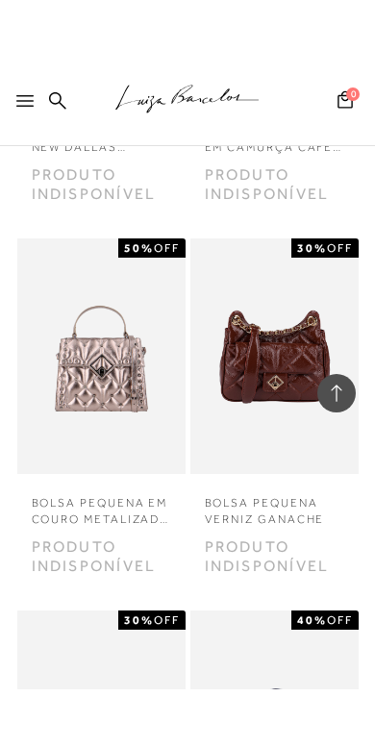
scroll to position [5665, 0]
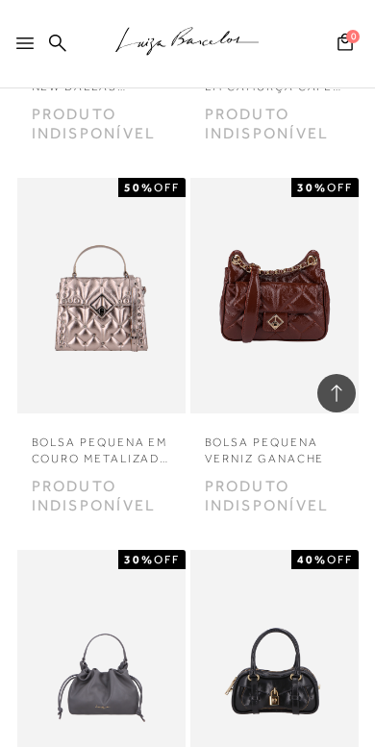
click at [291, 288] on img at bounding box center [274, 296] width 164 height 236
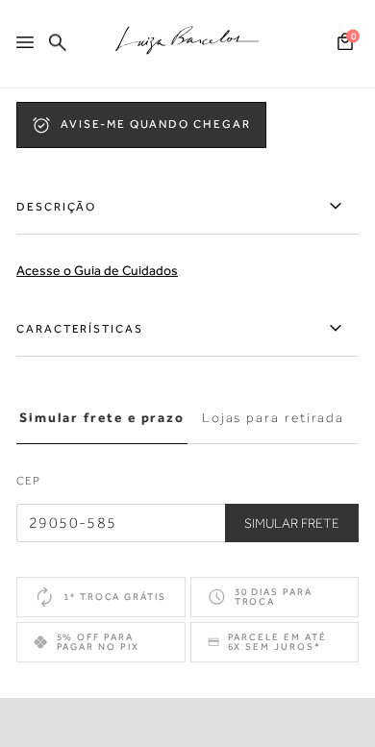
scroll to position [984, 0]
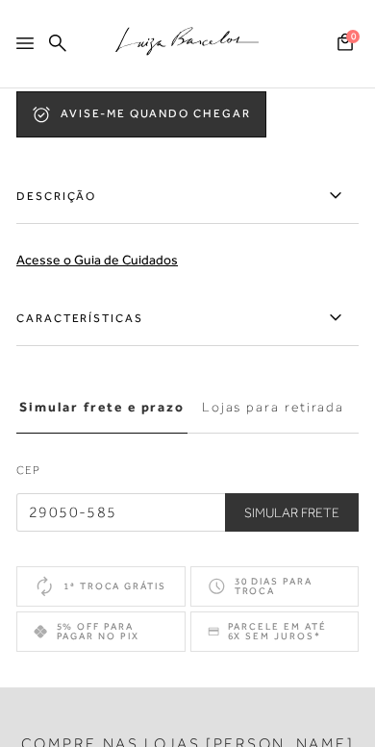
click at [287, 428] on label "Lojas para retirada" at bounding box center [273, 408] width 171 height 52
click at [0, 0] on input "Lojas para retirada" at bounding box center [0, 0] width 0 height 0
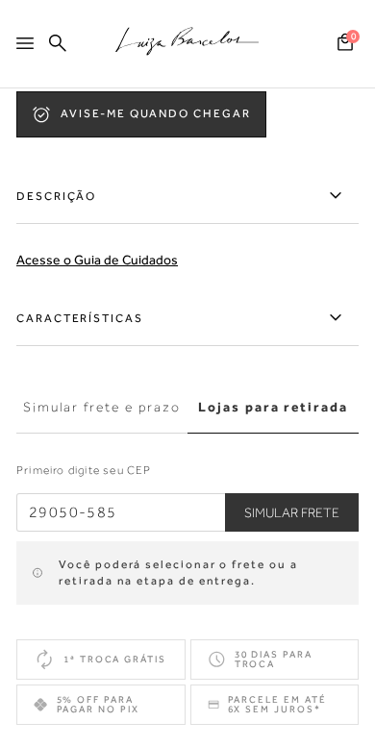
click at [303, 523] on button "Simular Frete" at bounding box center [292, 512] width 134 height 38
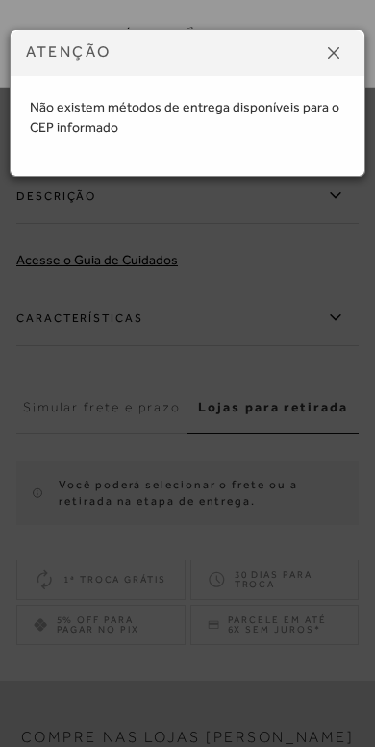
click at [343, 52] on button at bounding box center [333, 53] width 31 height 31
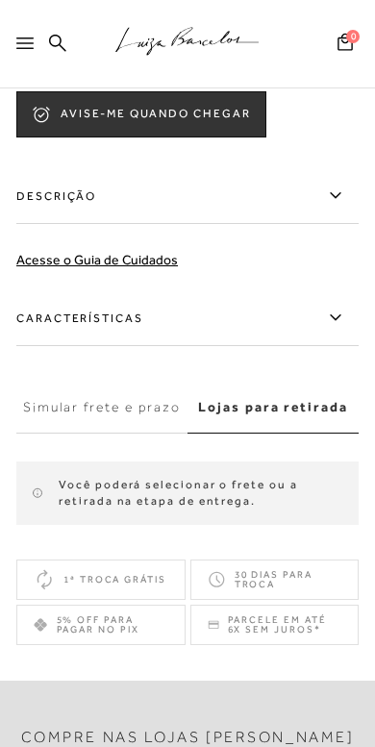
click at [158, 414] on label "Simular frete e prazo" at bounding box center [101, 408] width 171 height 52
click at [0, 0] on input "Simular frete e prazo" at bounding box center [0, 0] width 0 height 0
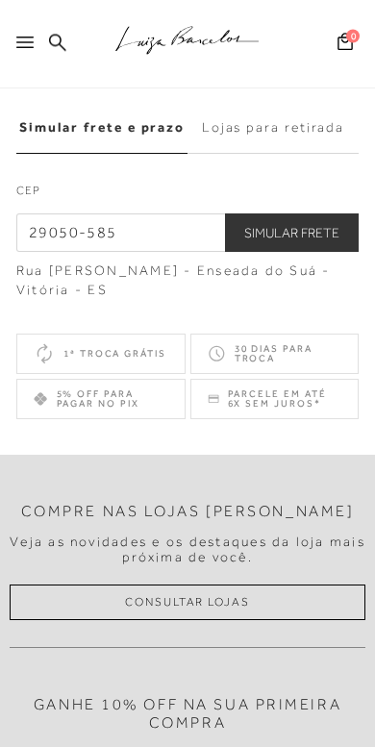
scroll to position [1264, 0]
click at [308, 252] on button "Simular Frete" at bounding box center [292, 233] width 134 height 38
click at [330, 244] on button "Simular Frete" at bounding box center [292, 233] width 134 height 38
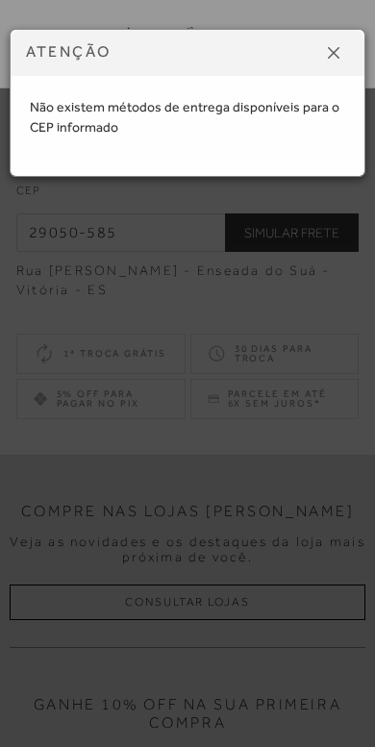
click at [337, 49] on img at bounding box center [334, 53] width 12 height 12
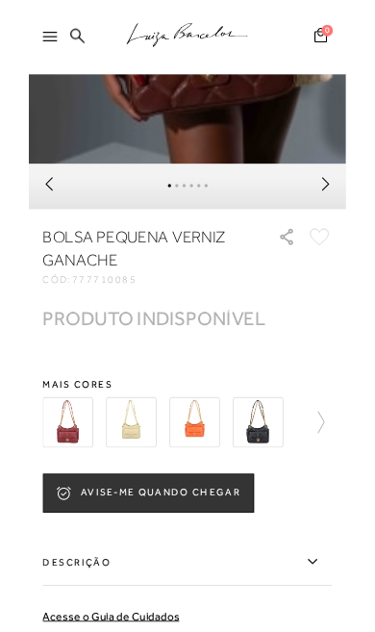
scroll to position [515, 0]
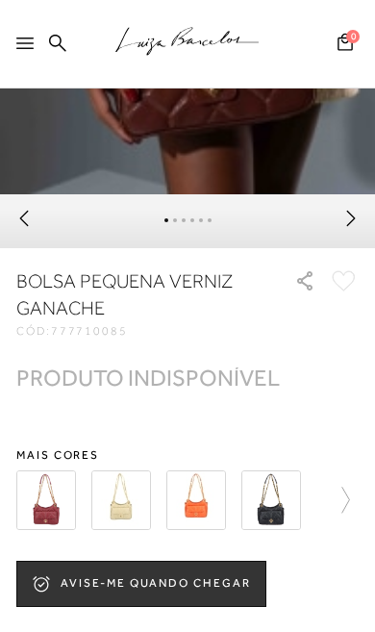
click at [136, 500] on img at bounding box center [121, 500] width 60 height 60
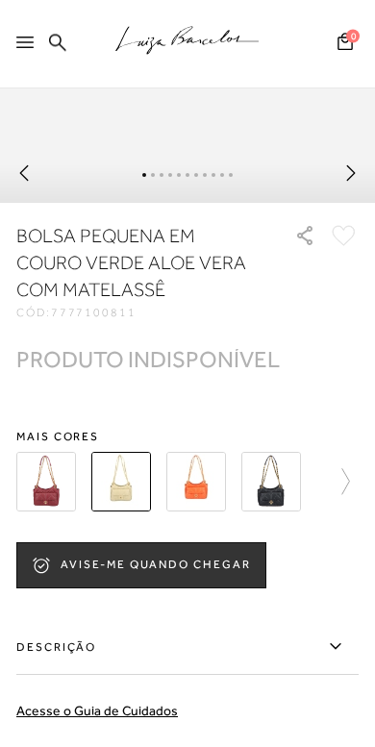
scroll to position [601, 0]
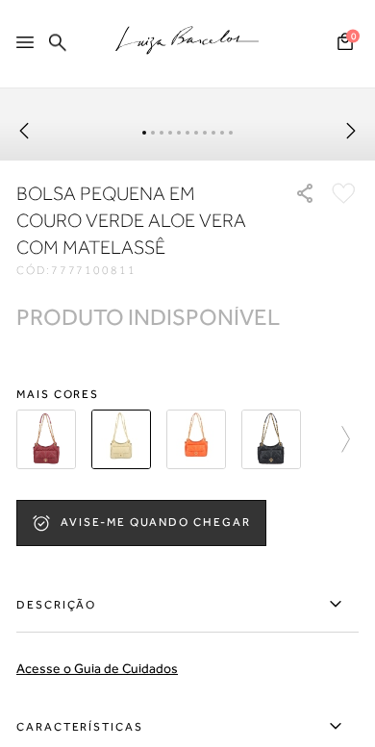
click at [285, 448] on img at bounding box center [271, 441] width 60 height 60
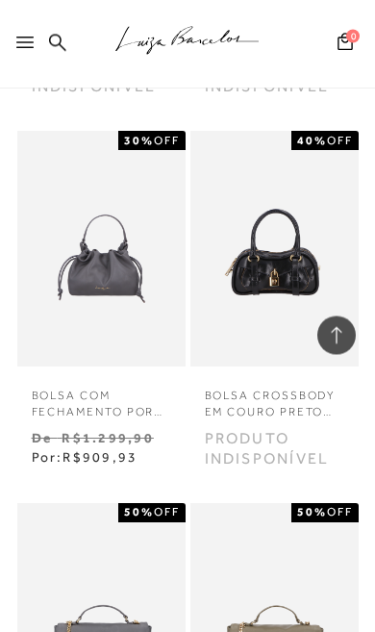
scroll to position [6082, 0]
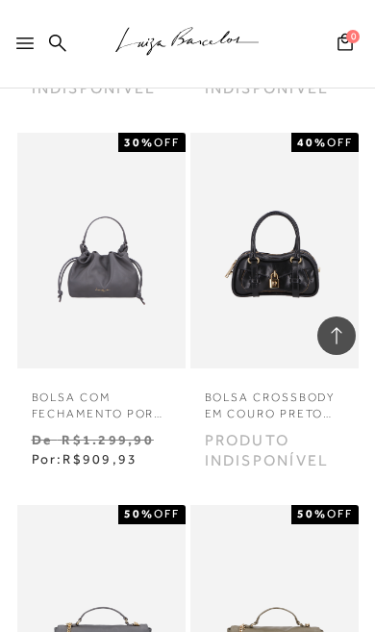
click at [112, 230] on img at bounding box center [101, 251] width 164 height 236
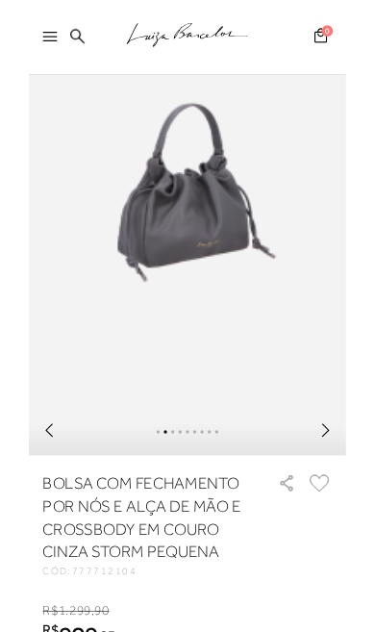
scroll to position [221, 0]
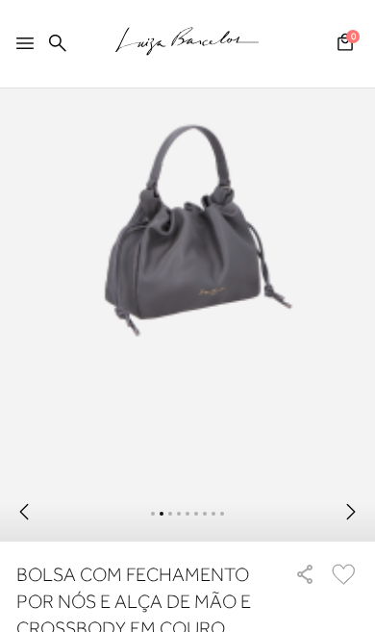
click at [358, 519] on icon at bounding box center [350, 511] width 19 height 19
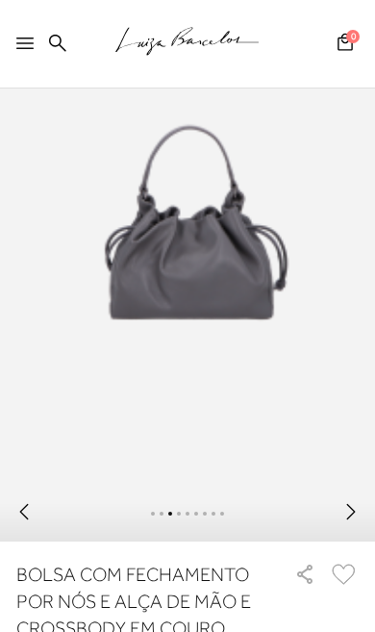
click at [360, 524] on link at bounding box center [350, 516] width 19 height 15
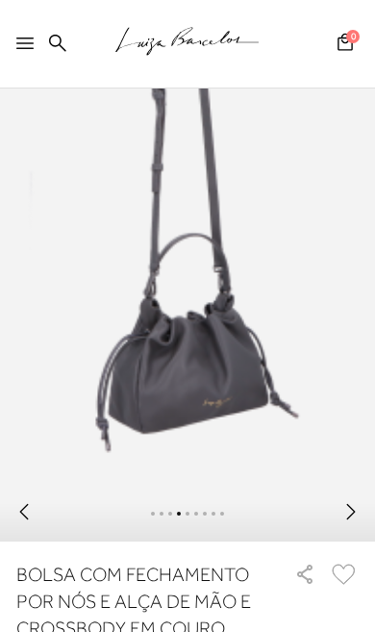
click at [350, 524] on link at bounding box center [350, 516] width 19 height 15
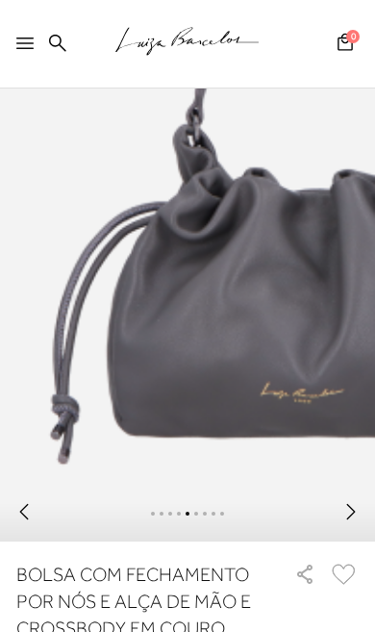
click at [360, 514] on icon at bounding box center [350, 511] width 19 height 19
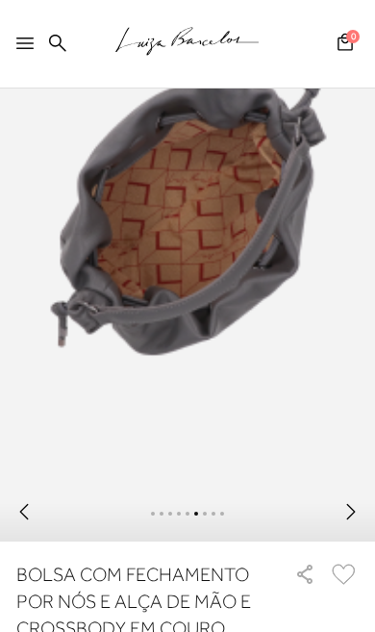
click at [355, 521] on icon at bounding box center [350, 511] width 19 height 19
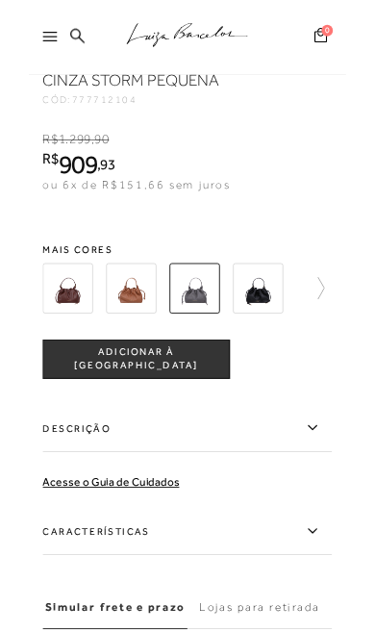
scroll to position [781, 0]
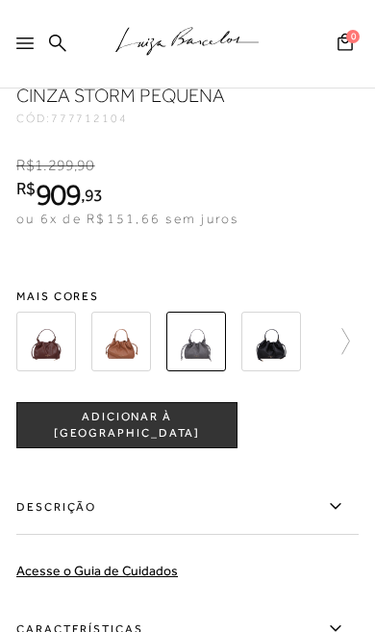
click at [351, 345] on link at bounding box center [337, 341] width 46 height 71
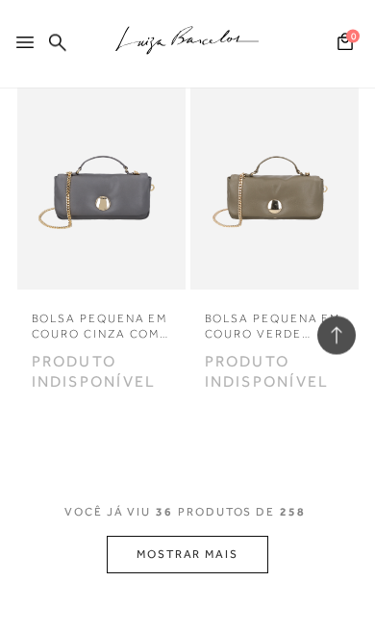
scroll to position [6500, 0]
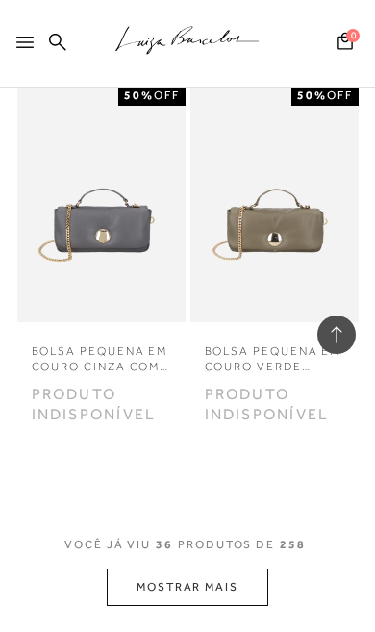
click at [346, 350] on div at bounding box center [336, 335] width 38 height 38
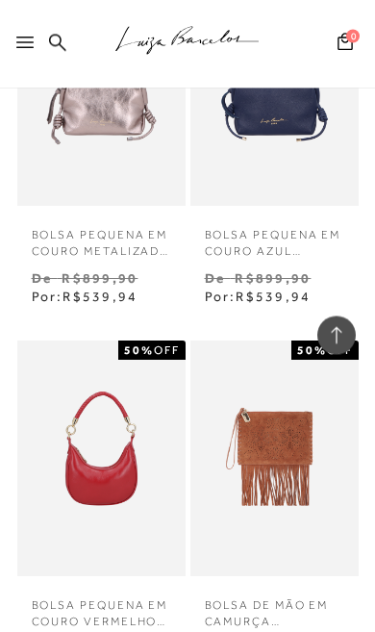
scroll to position [0, 0]
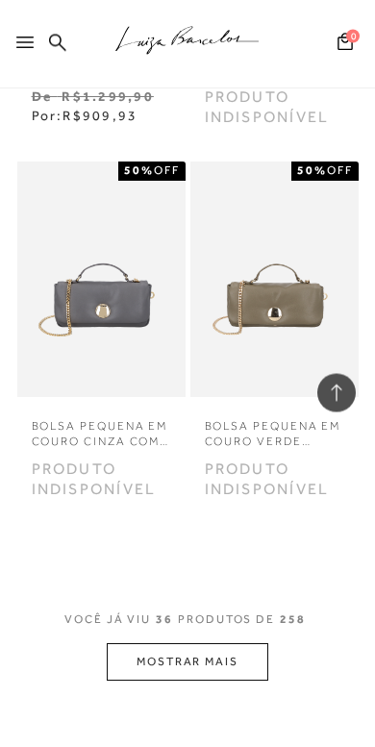
click at [227, 631] on button "MOSTRAR MAIS" at bounding box center [188, 663] width 162 height 38
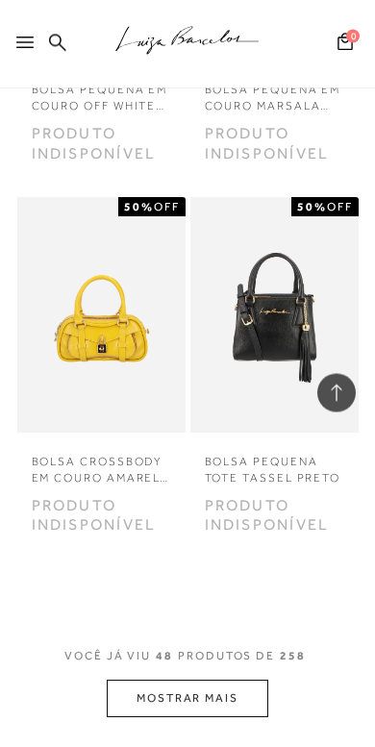
scroll to position [8621, 0]
click at [219, 631] on button "MOSTRAR MAIS" at bounding box center [188, 699] width 162 height 38
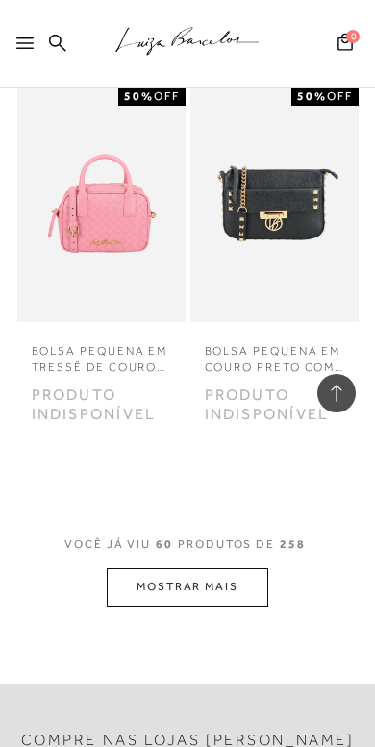
scroll to position [11048, 0]
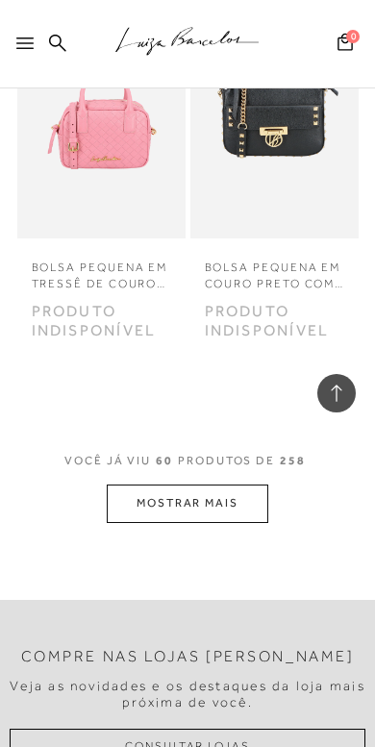
click at [234, 485] on button "MOSTRAR MAIS" at bounding box center [188, 504] width 162 height 38
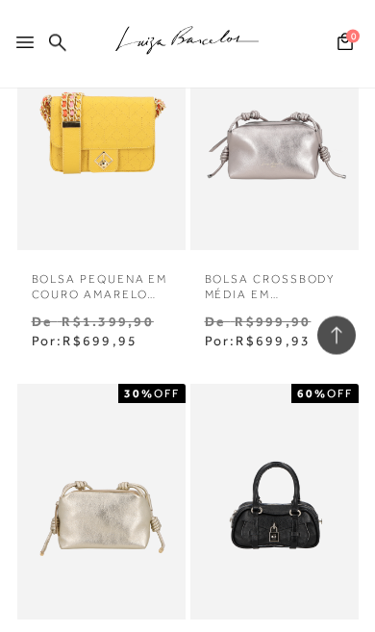
scroll to position [0, 0]
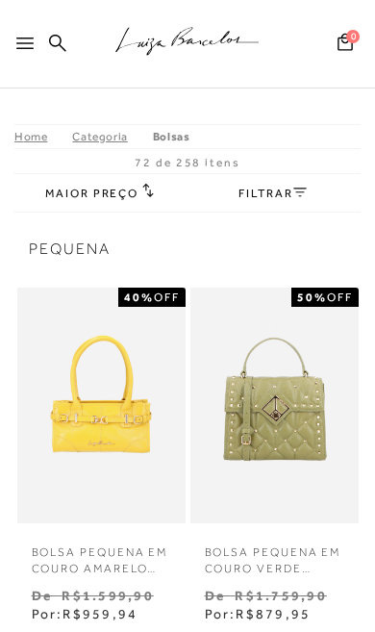
click at [266, 197] on link "FILTRAR" at bounding box center [272, 193] width 67 height 13
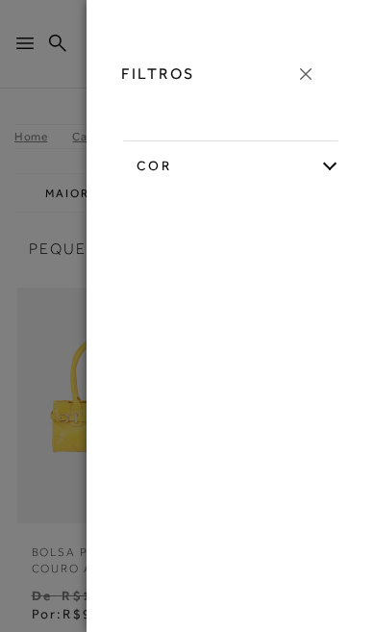
click at [74, 451] on div at bounding box center [187, 316] width 375 height 632
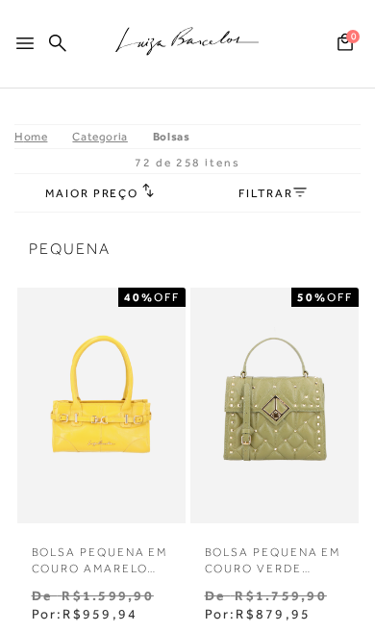
click at [133, 196] on span "Maior preço" at bounding box center [91, 193] width 93 height 13
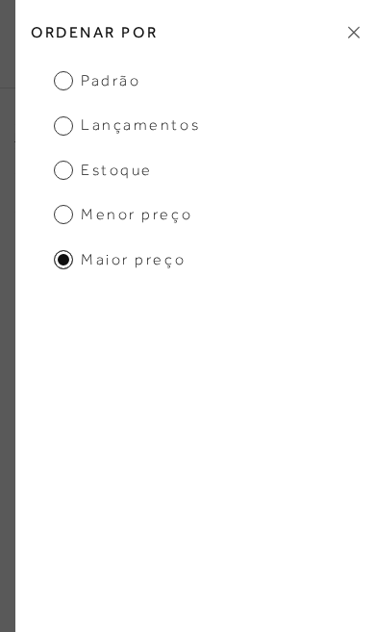
click at [358, 38] on icon at bounding box center [354, 32] width 12 height 13
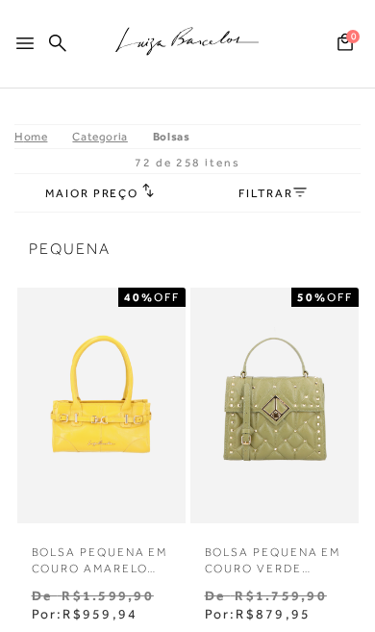
click at [20, 52] on div at bounding box center [28, 49] width 25 height 29
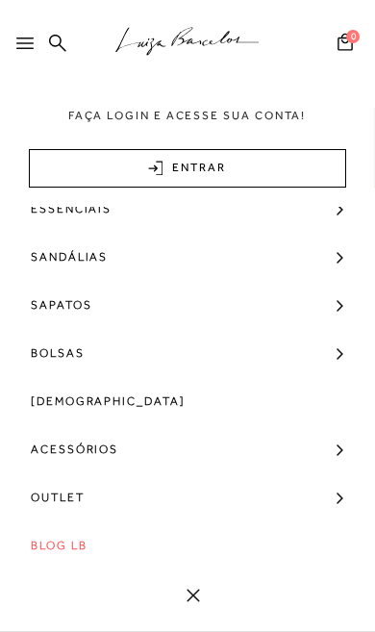
scroll to position [70, 0]
click at [63, 500] on span "Outlet" at bounding box center [58, 497] width 54 height 48
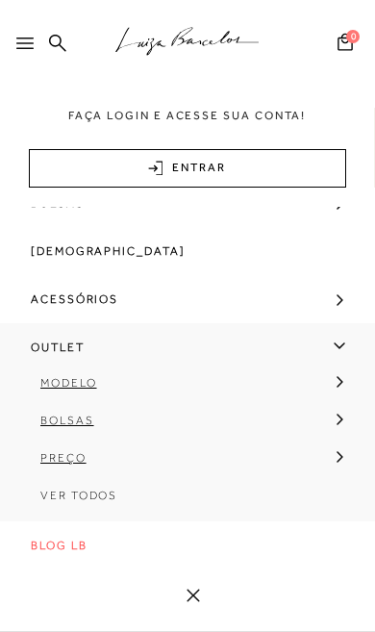
scroll to position [224, 0]
click at [79, 416] on span "Bolsas" at bounding box center [67, 420] width 54 height 13
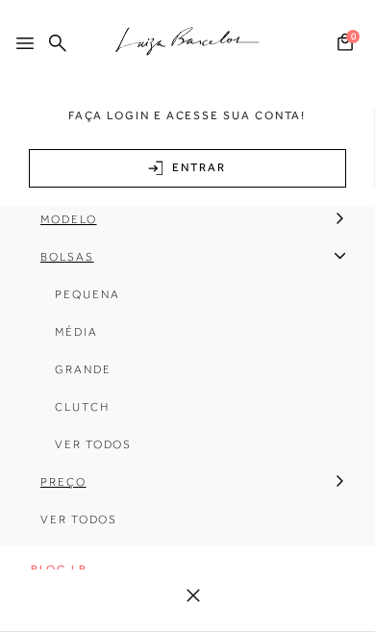
scroll to position [391, 0]
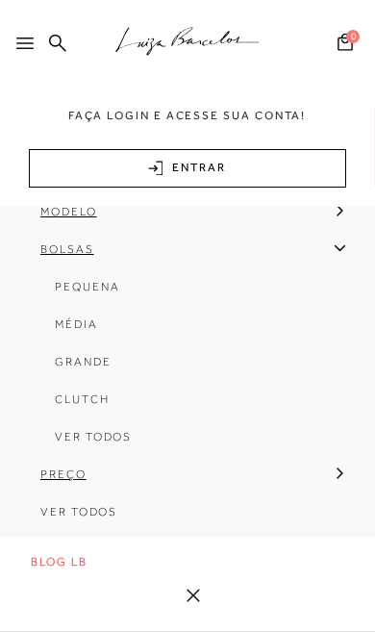
click at [79, 329] on span "Média" at bounding box center [76, 323] width 43 height 13
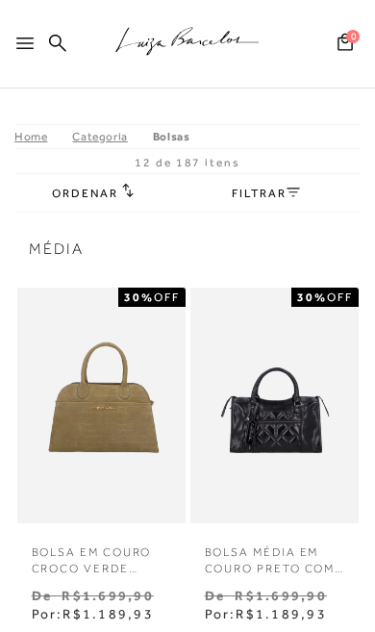
click at [126, 190] on icon at bounding box center [128, 190] width 12 height 14
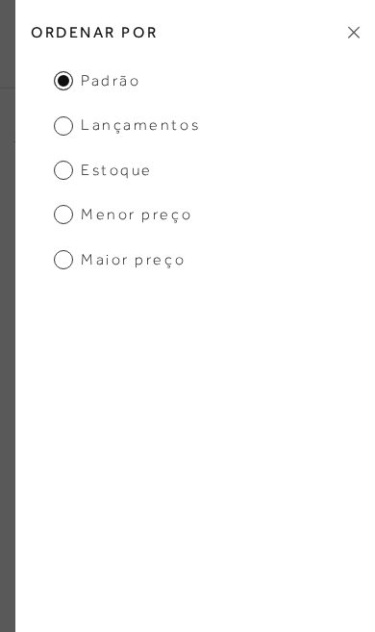
click at [151, 257] on span "Maior preço" at bounding box center [120, 259] width 132 height 21
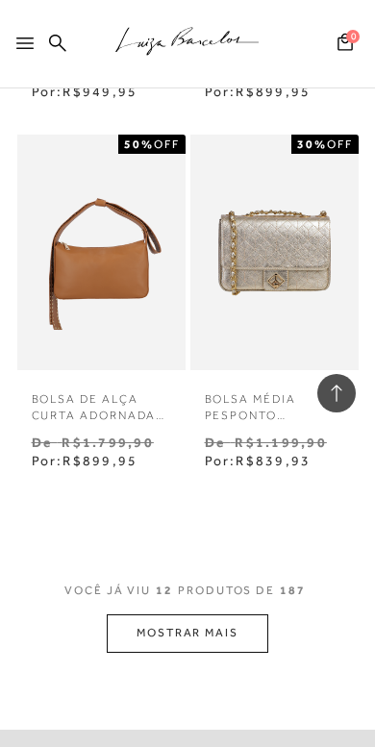
scroll to position [2012, 0]
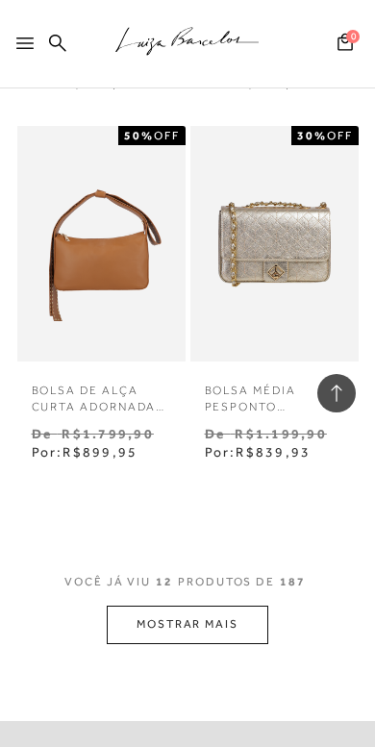
click at [216, 611] on button "MOSTRAR MAIS" at bounding box center [188, 625] width 162 height 38
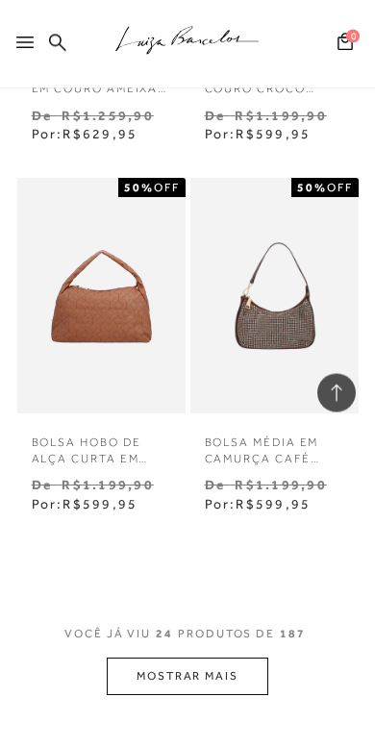
scroll to position [4286, 0]
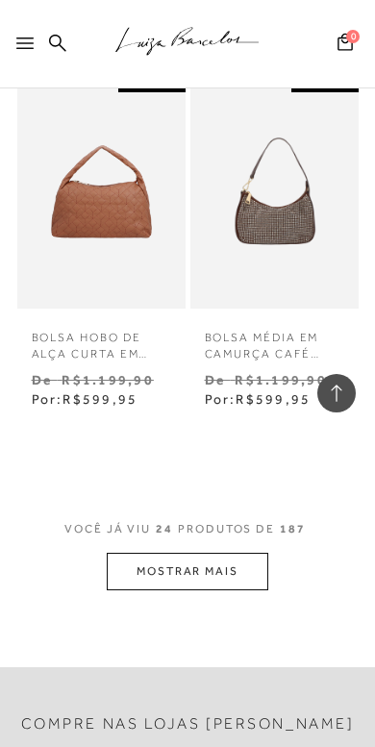
click at [239, 553] on button "MOSTRAR MAIS" at bounding box center [188, 572] width 162 height 38
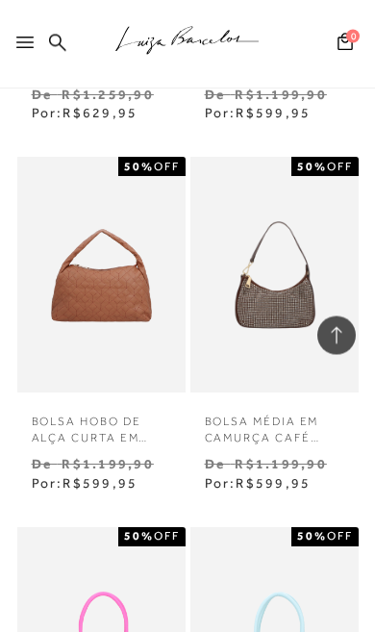
scroll to position [4202, 0]
click at [296, 288] on img at bounding box center [274, 275] width 164 height 236
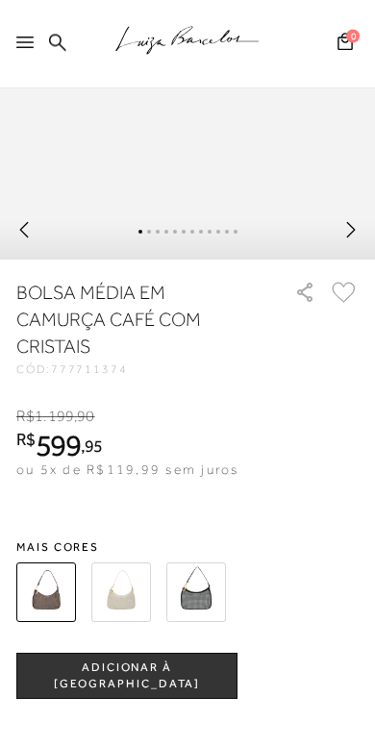
scroll to position [503, 0]
click at [134, 593] on img at bounding box center [121, 593] width 60 height 60
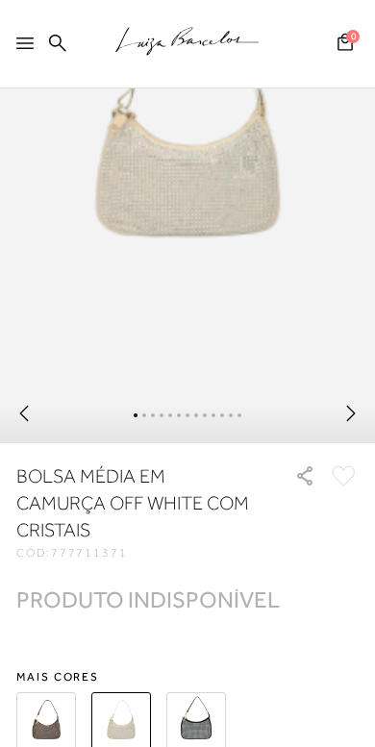
scroll to position [359, 0]
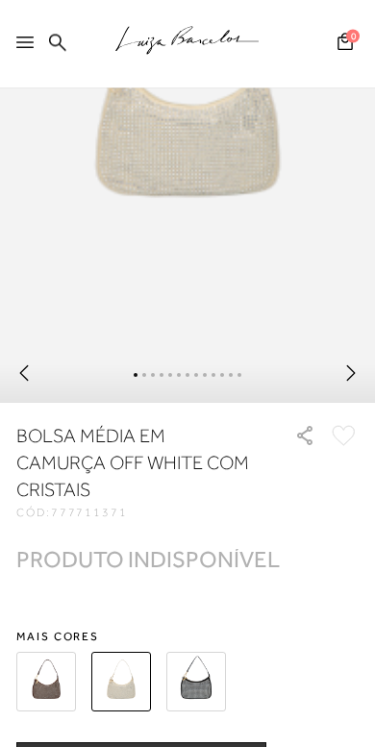
click at [210, 631] on img at bounding box center [196, 683] width 60 height 60
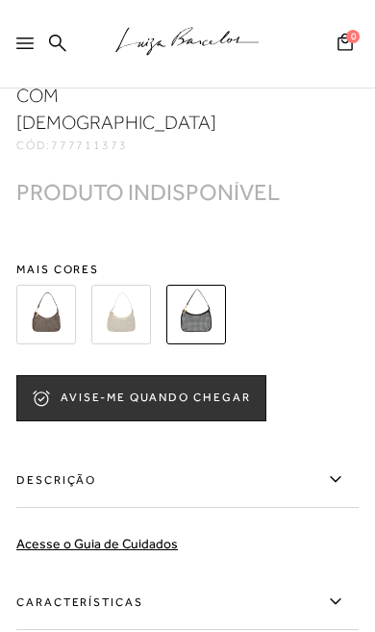
scroll to position [772, 0]
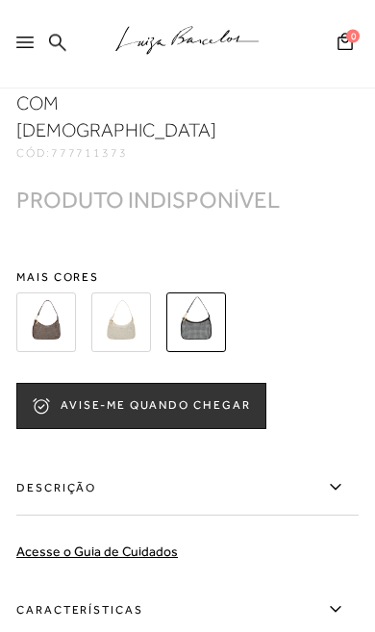
click at [60, 293] on img at bounding box center [46, 323] width 60 height 60
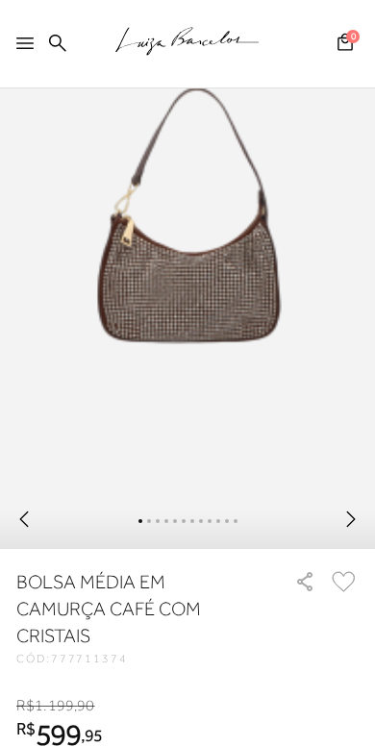
scroll to position [313, 0]
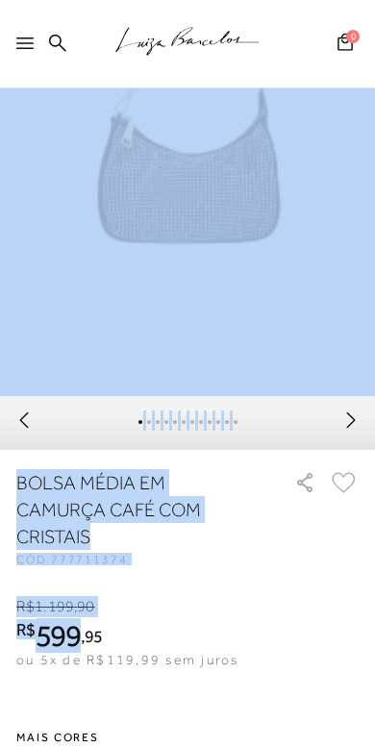
click at [330, 315] on img at bounding box center [187, 115] width 375 height 563
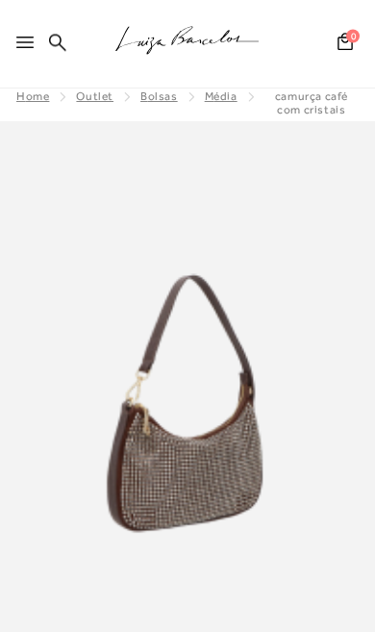
scroll to position [0, 0]
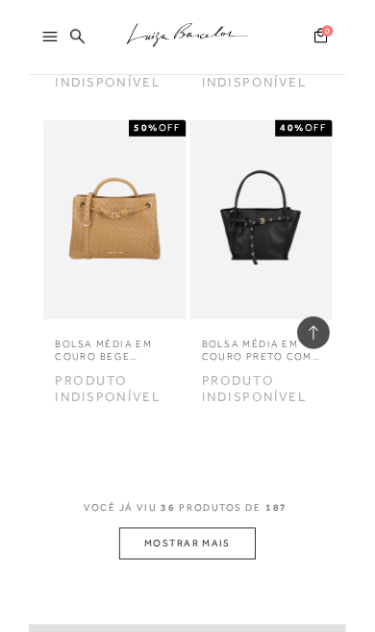
scroll to position [6547, 0]
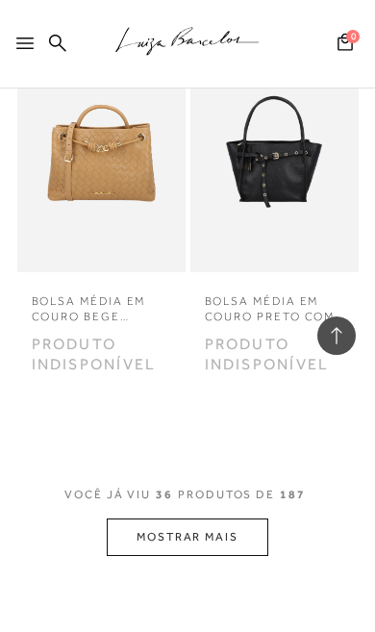
click at [214, 518] on button "MOSTRAR MAIS" at bounding box center [188, 537] width 162 height 38
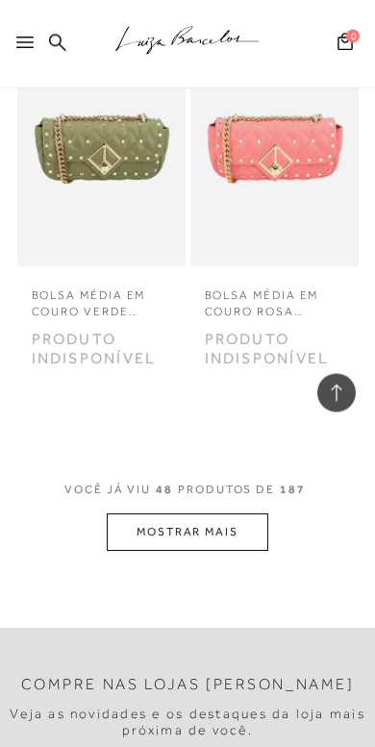
scroll to position [8784, 0]
click at [213, 514] on button "MOSTRAR MAIS" at bounding box center [188, 533] width 162 height 38
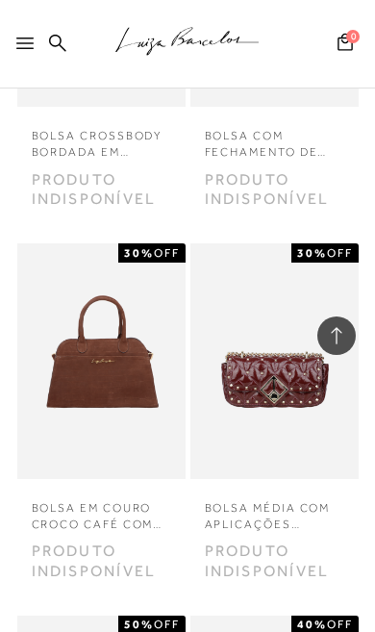
scroll to position [5966, 0]
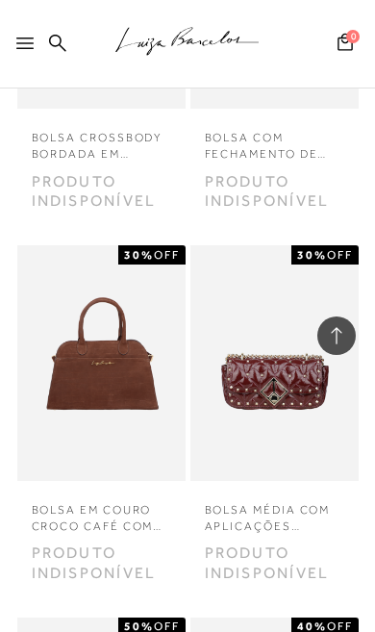
click at [277, 343] on img at bounding box center [274, 363] width 164 height 236
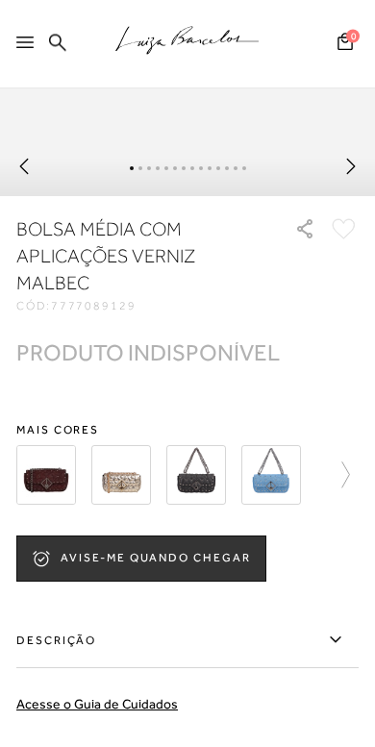
scroll to position [566, 0]
click at [135, 493] on img at bounding box center [121, 475] width 60 height 60
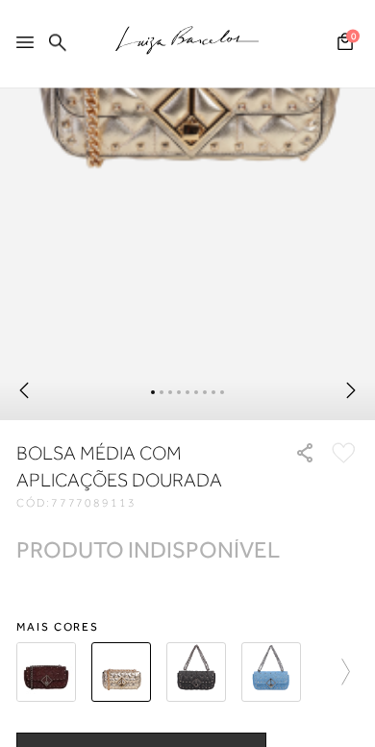
scroll to position [342, 0]
click at [220, 631] on img at bounding box center [196, 672] width 60 height 60
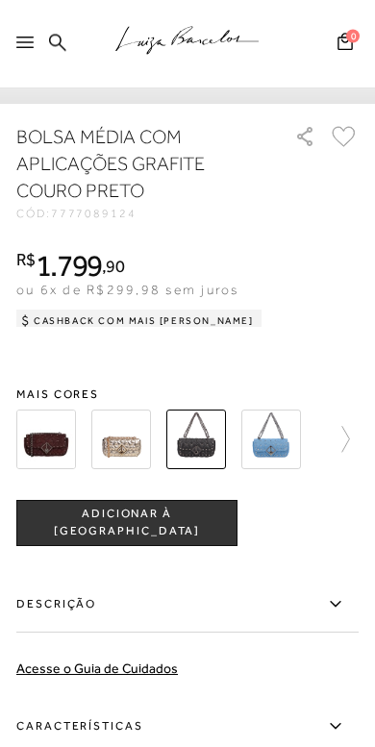
click at [348, 451] on icon at bounding box center [336, 440] width 27 height 27
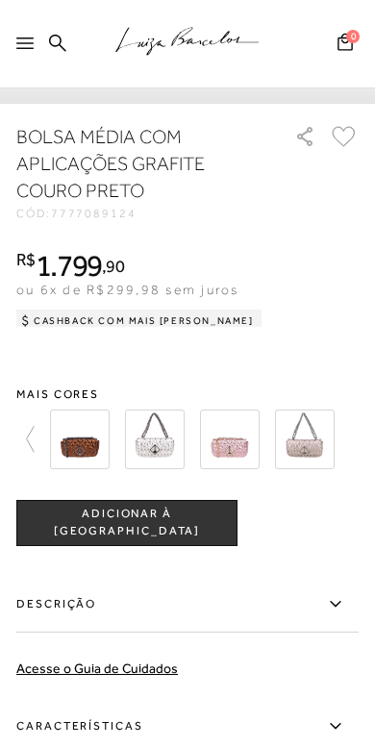
click at [107, 449] on img at bounding box center [80, 440] width 60 height 60
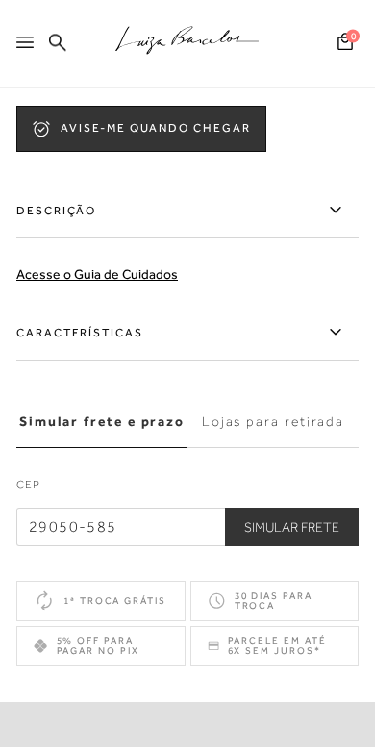
click at [297, 430] on label "Lojas para retirada" at bounding box center [273, 423] width 171 height 52
click at [0, 0] on input "Lojas para retirada" at bounding box center [0, 0] width 0 height 0
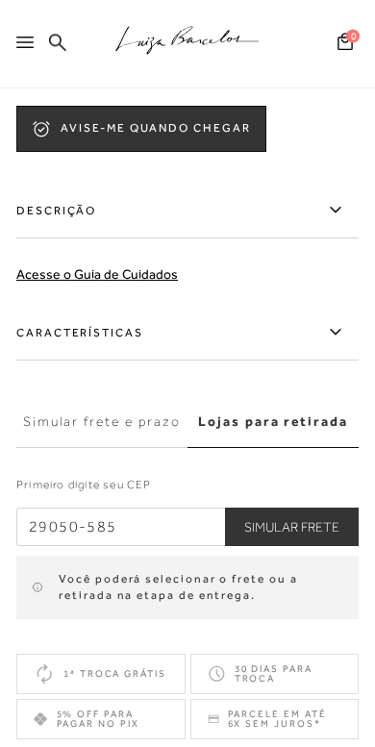
scroll to position [996, 0]
click at [320, 531] on button "Simular Frete" at bounding box center [292, 527] width 134 height 38
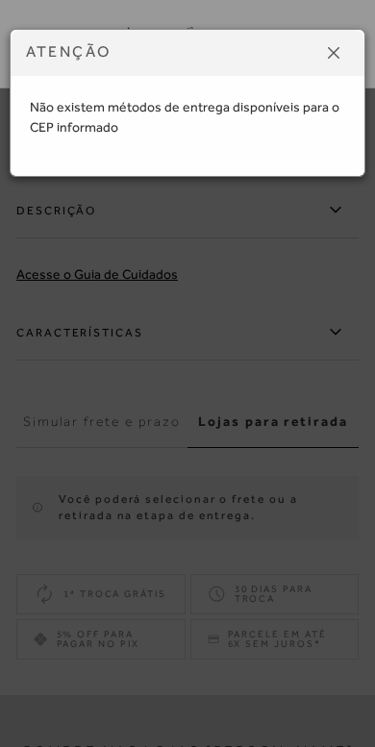
click at [304, 341] on div "ATENÇÃO Não existem métodos de entrega disponíveis para o CEP informado" at bounding box center [187, 373] width 375 height 747
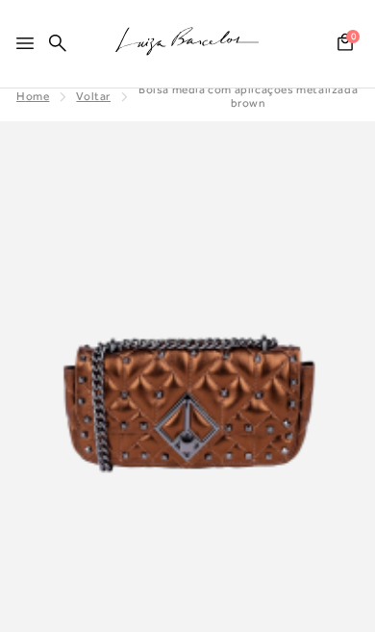
scroll to position [19, 0]
